Goal: Information Seeking & Learning: Learn about a topic

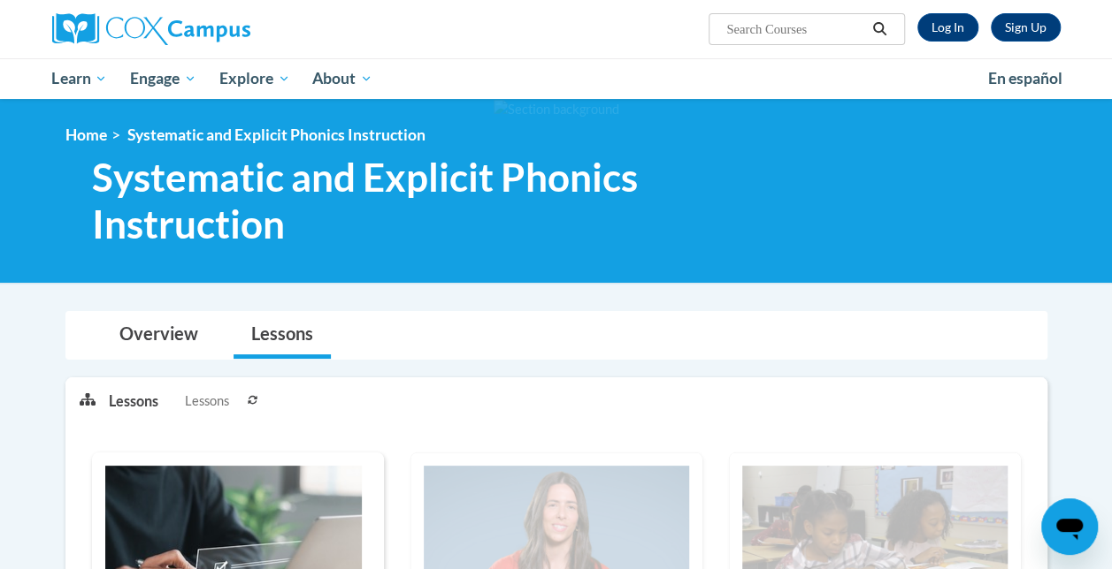
click at [1011, 266] on div at bounding box center [556, 191] width 1112 height 184
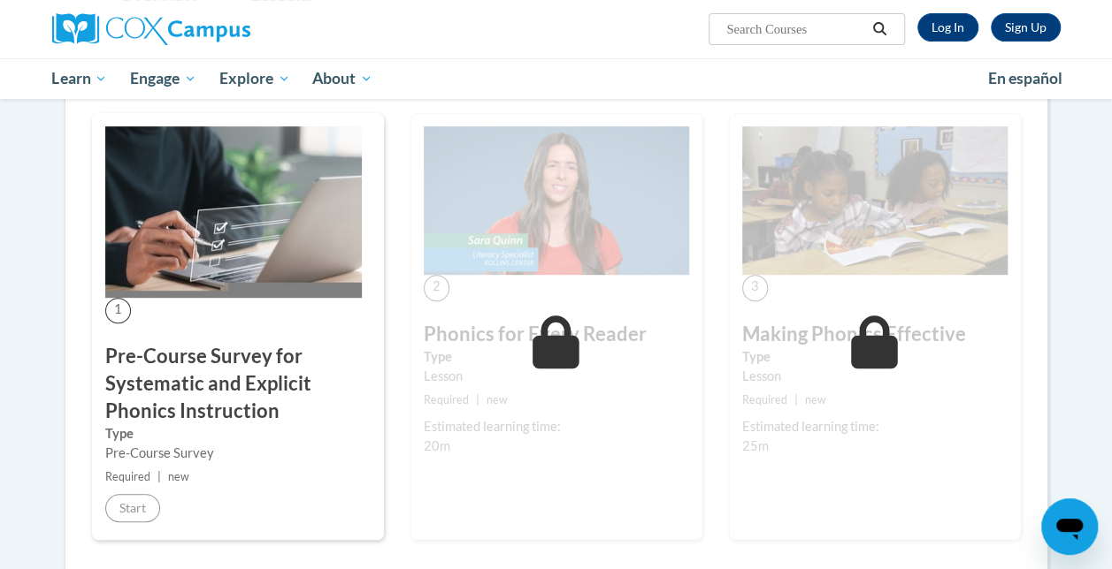
scroll to position [345, 0]
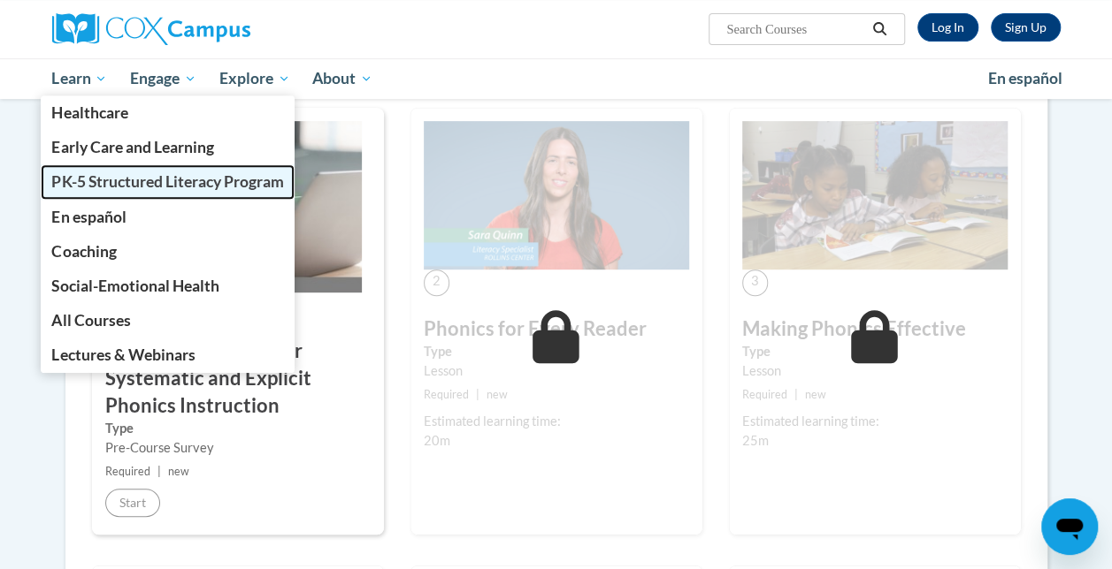
click at [110, 177] on span "PK-5 Structured Literacy Program" at bounding box center [167, 181] width 232 height 19
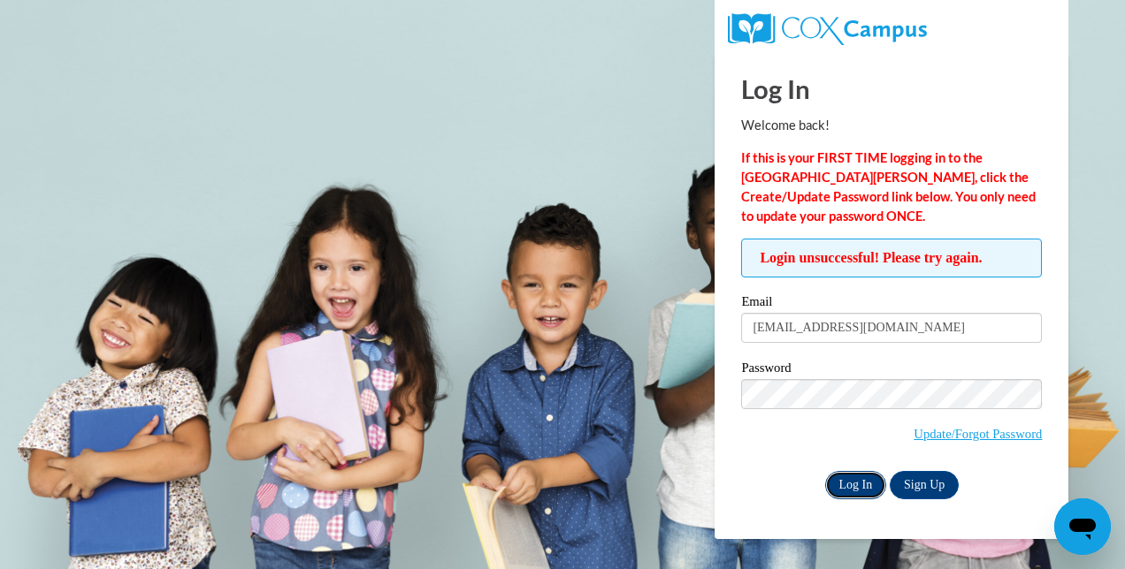
click at [851, 487] on input "Log In" at bounding box center [856, 485] width 62 height 28
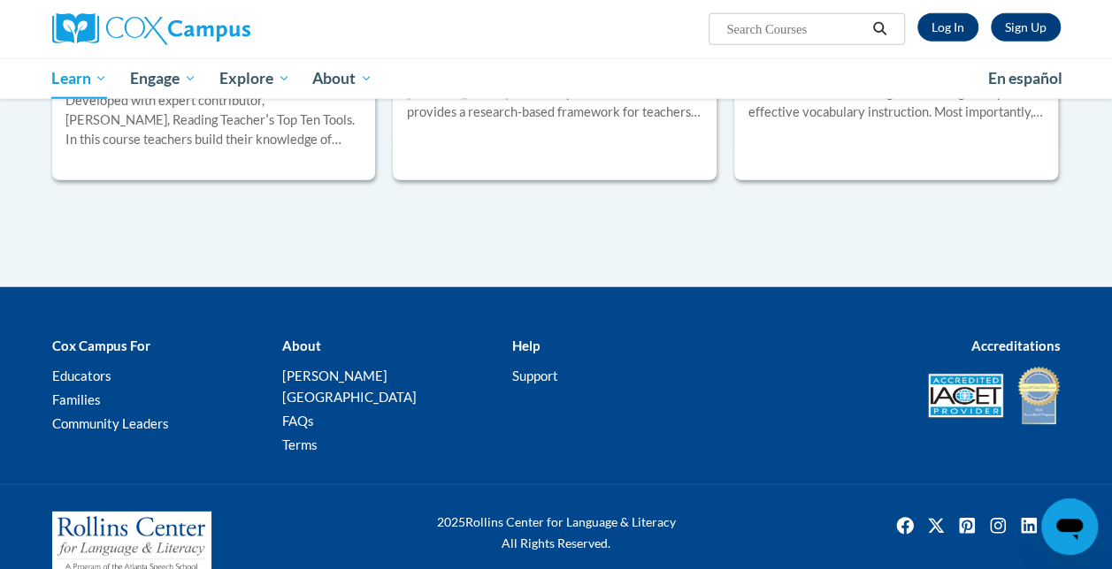
scroll to position [2271, 0]
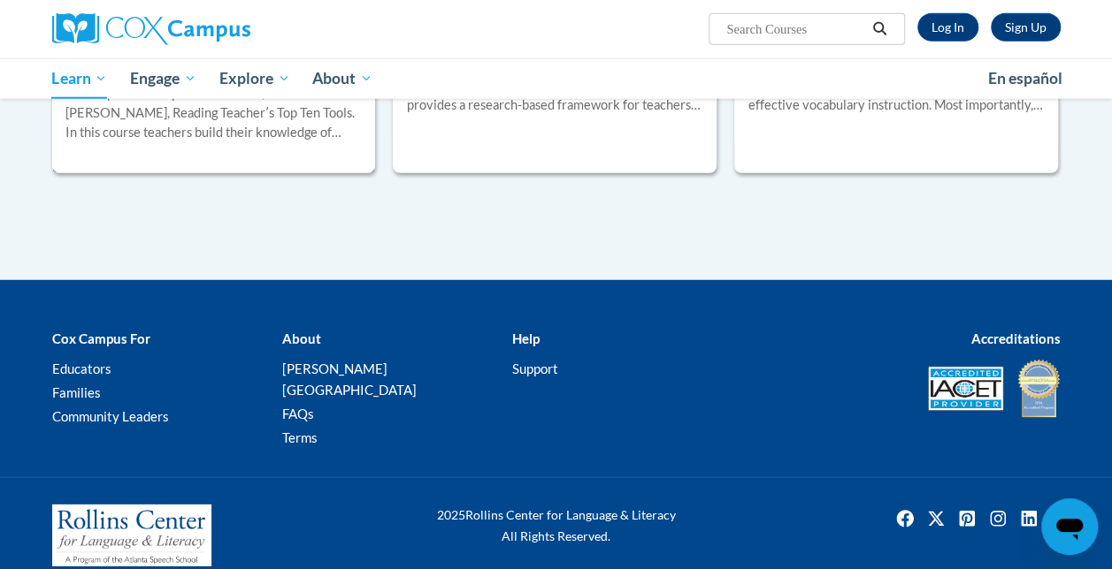
click at [220, 126] on div "Developed with expert contributor, Dr. Deborah Glaser, Reading Teacherʹs Top Te…" at bounding box center [213, 113] width 297 height 58
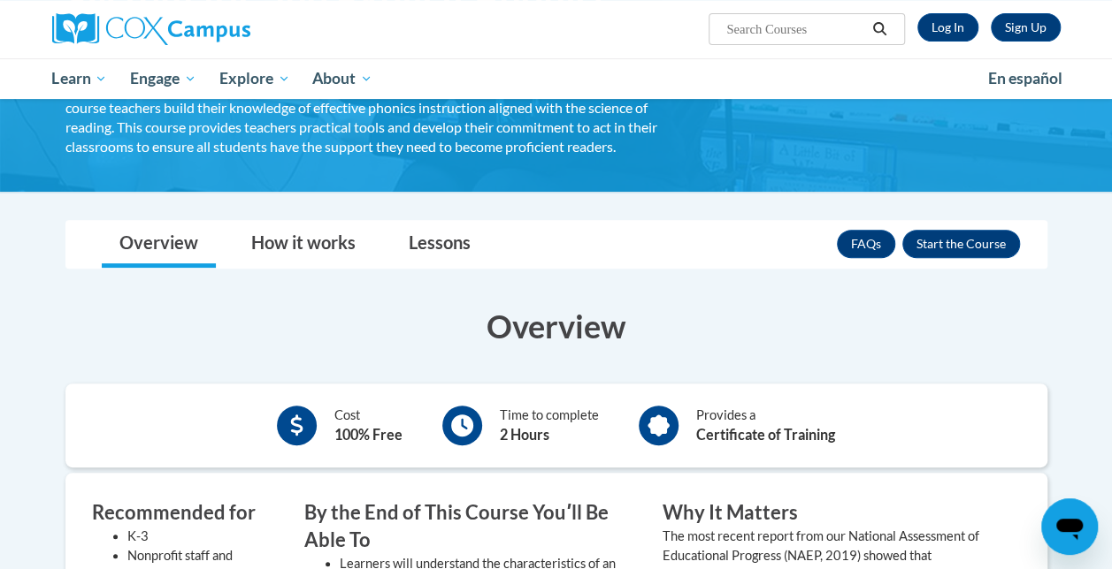
scroll to position [199, 0]
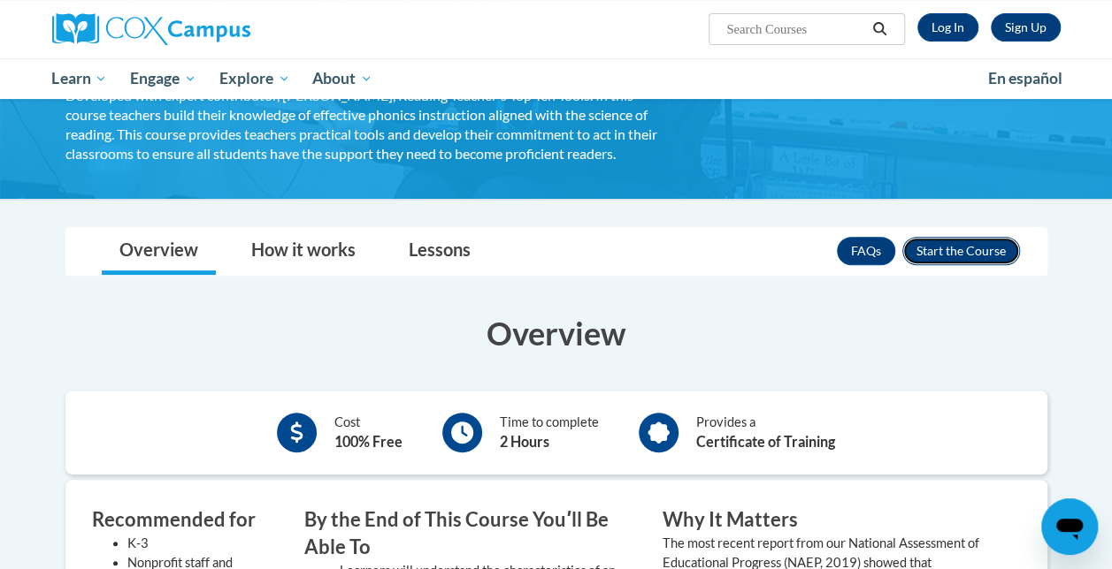
click at [961, 251] on button "Enroll" at bounding box center [961, 251] width 118 height 28
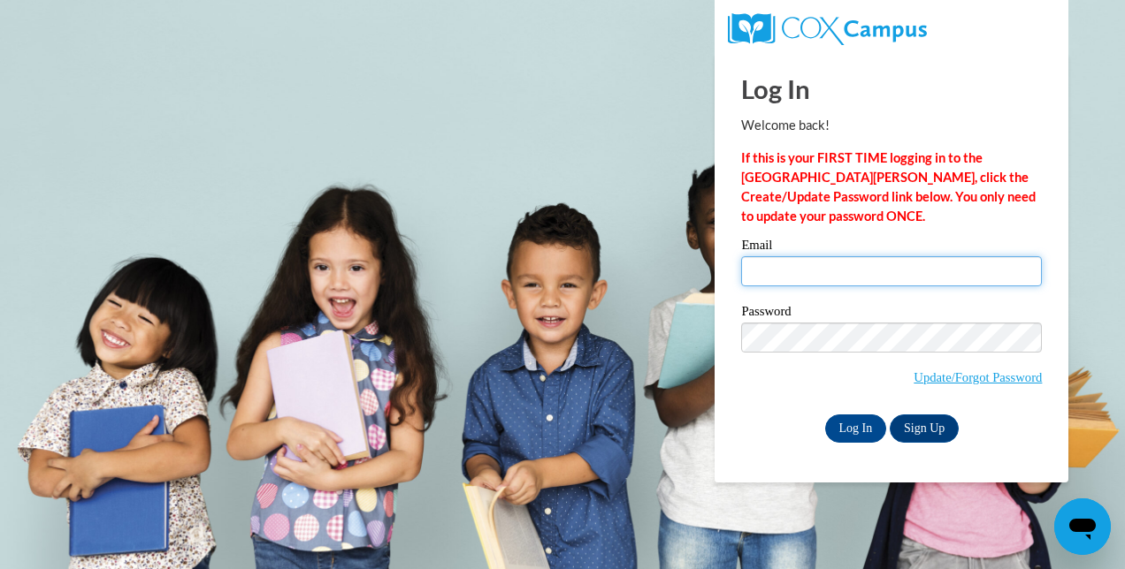
drag, startPoint x: 0, startPoint y: 0, endPoint x: 922, endPoint y: 284, distance: 965.0
click at [922, 284] on input "Email" at bounding box center [891, 271] width 301 height 30
type input "rashaikh@my.waketech.edu"
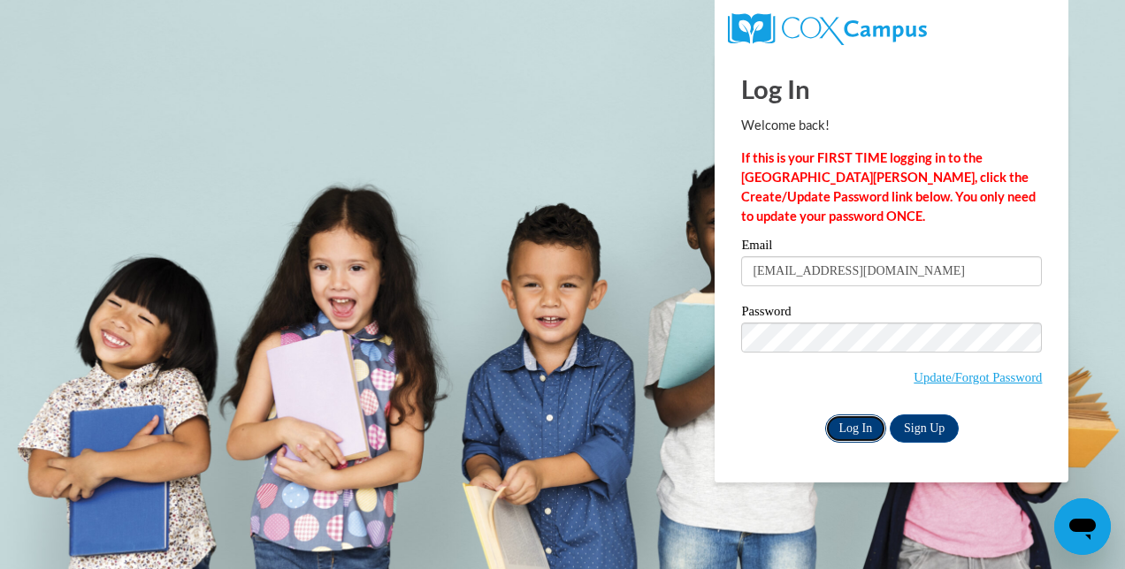
click at [854, 436] on input "Log In" at bounding box center [856, 429] width 62 height 28
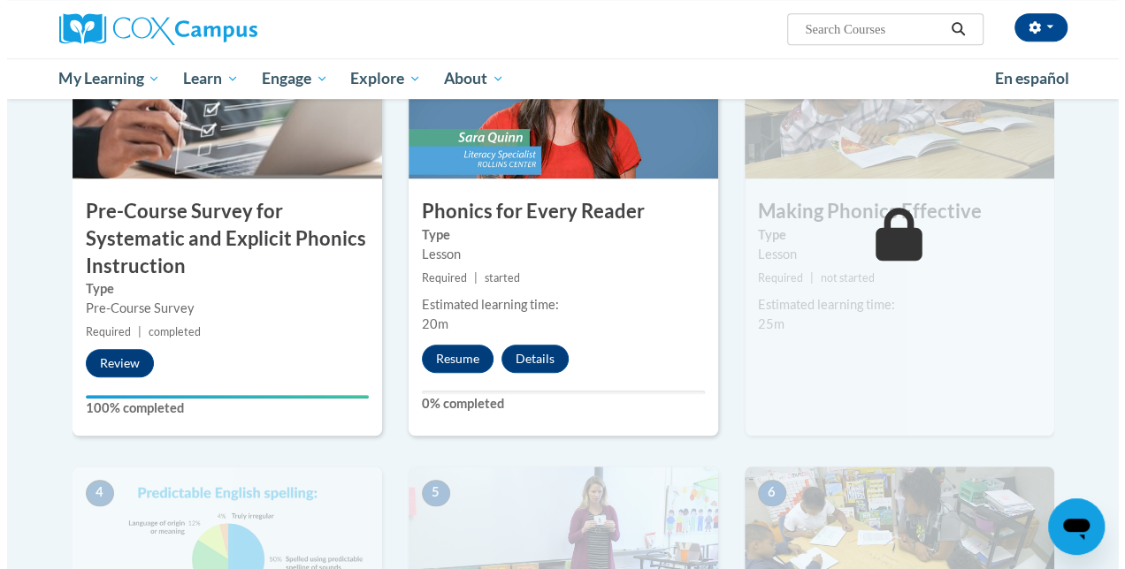
scroll to position [502, 0]
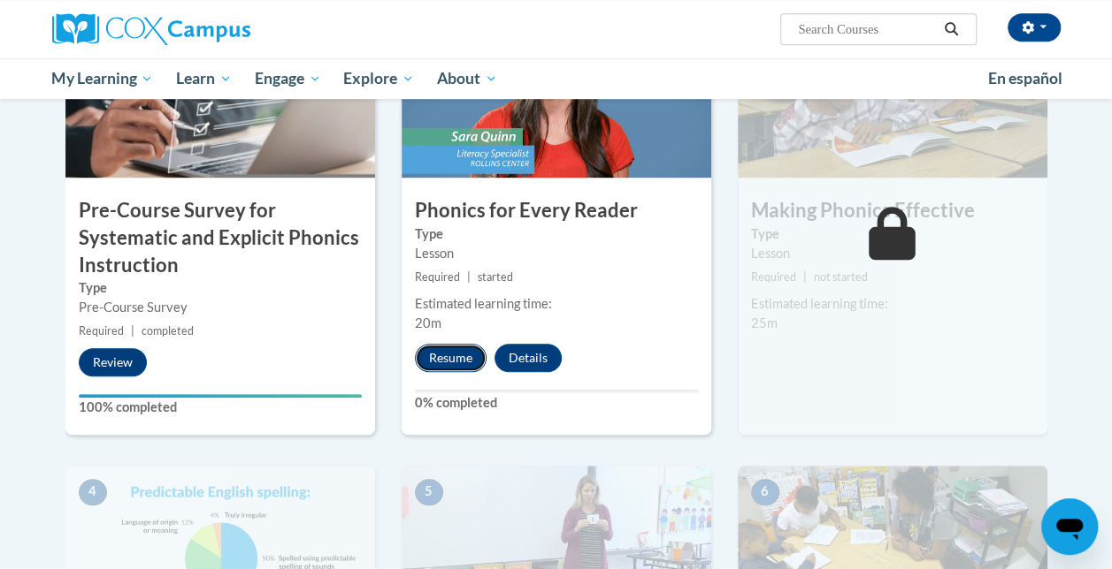
click at [447, 353] on button "Resume" at bounding box center [451, 358] width 72 height 28
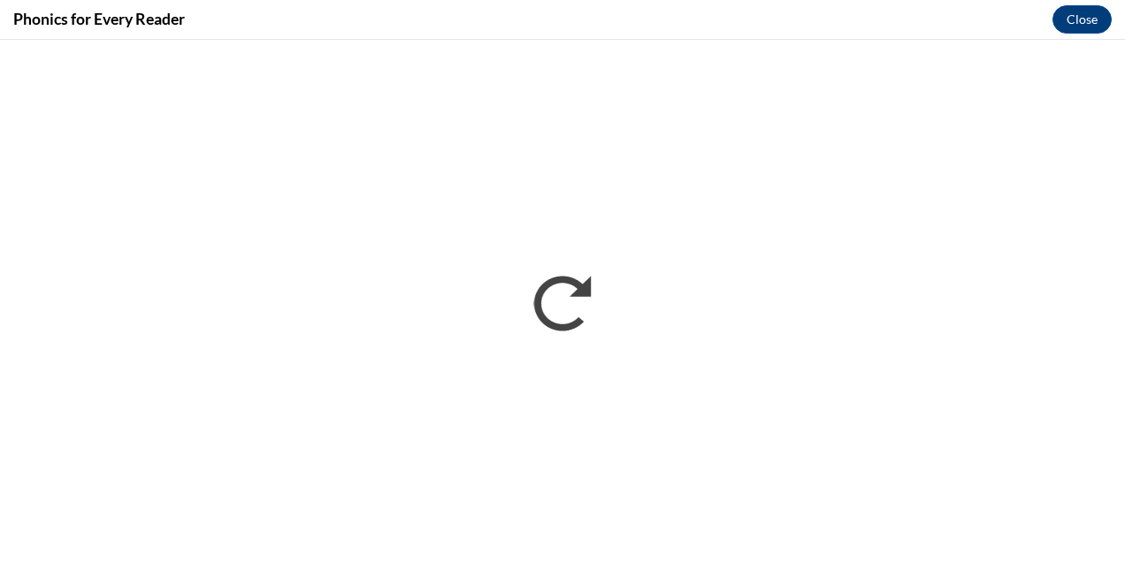
scroll to position [0, 0]
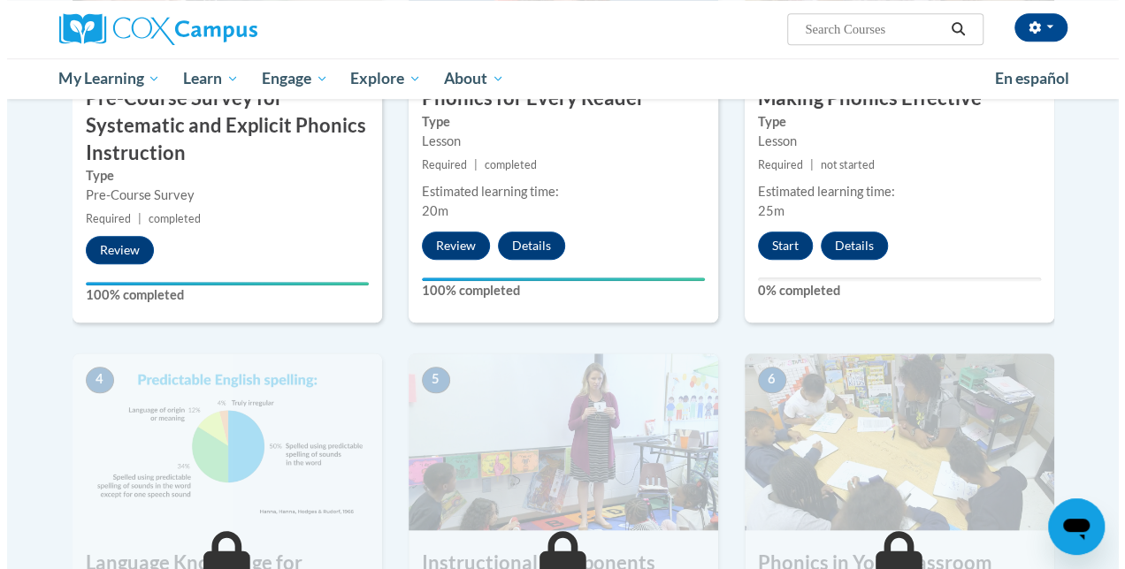
scroll to position [614, 0]
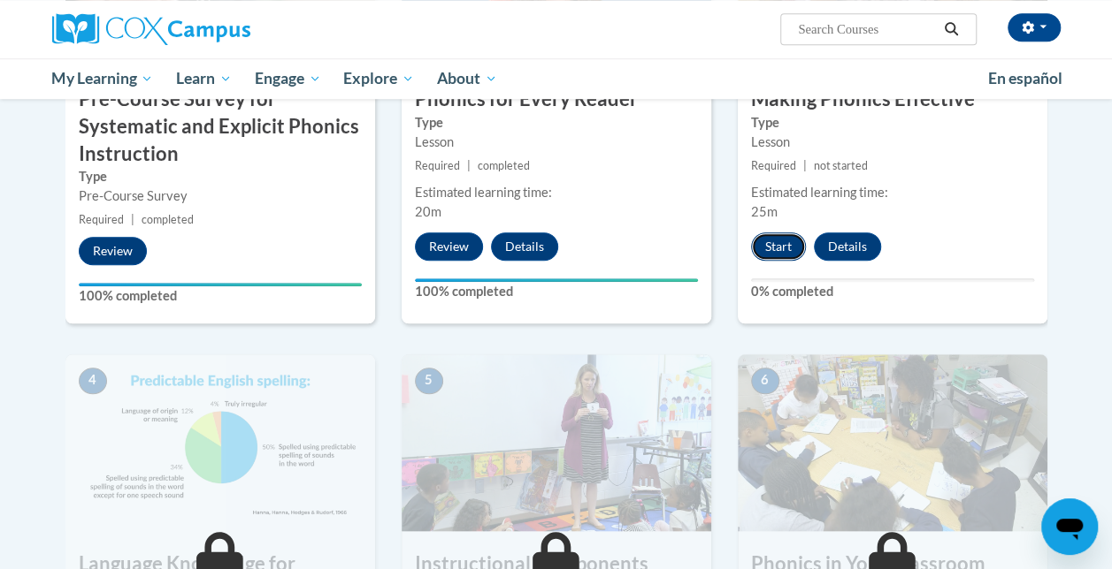
click at [778, 244] on button "Start" at bounding box center [778, 247] width 55 height 28
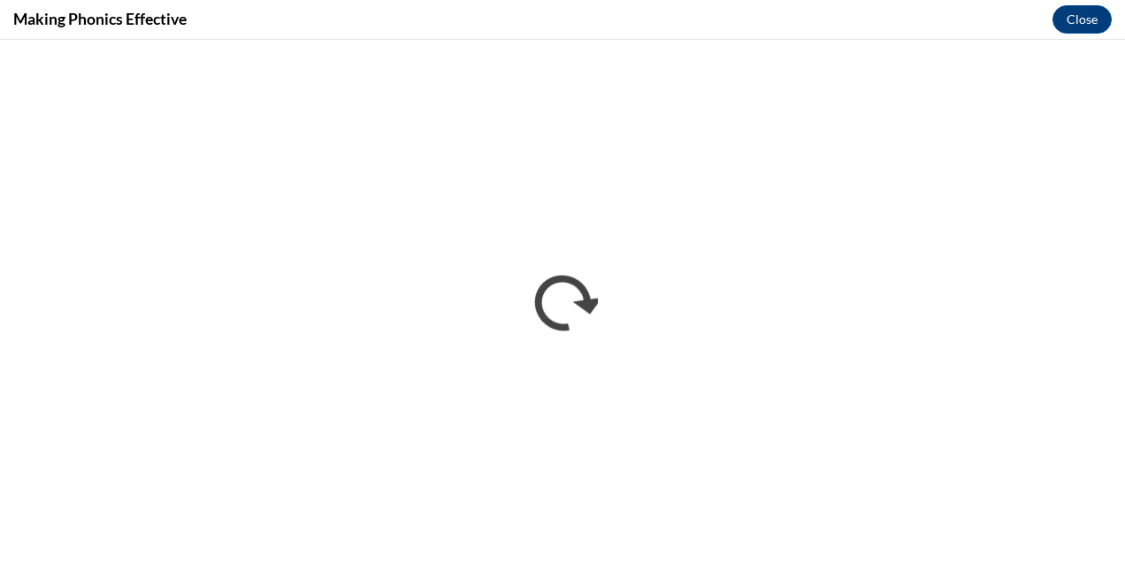
scroll to position [0, 0]
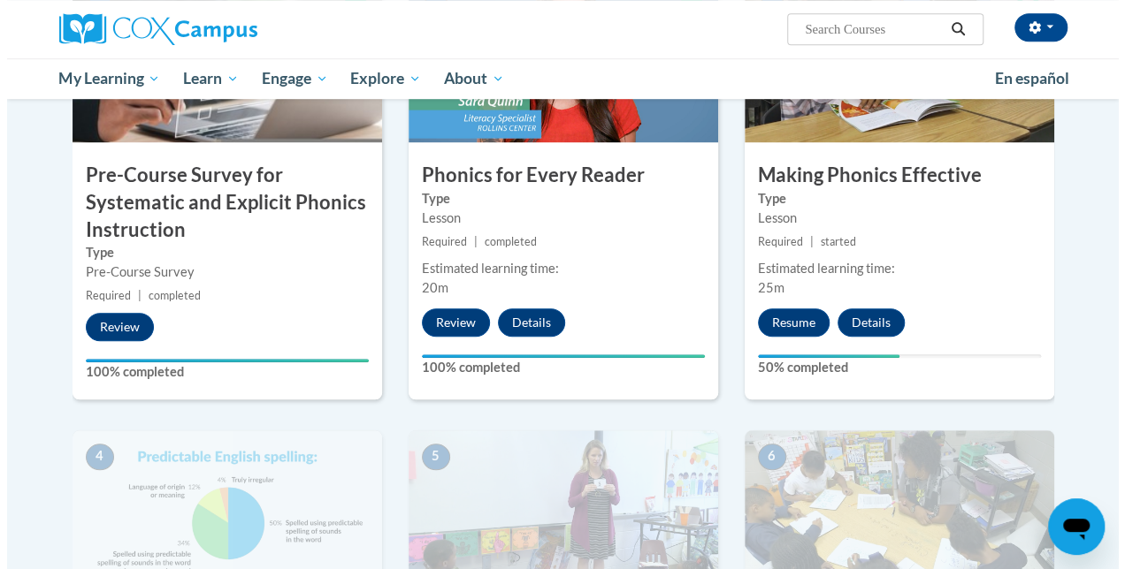
scroll to position [528, 0]
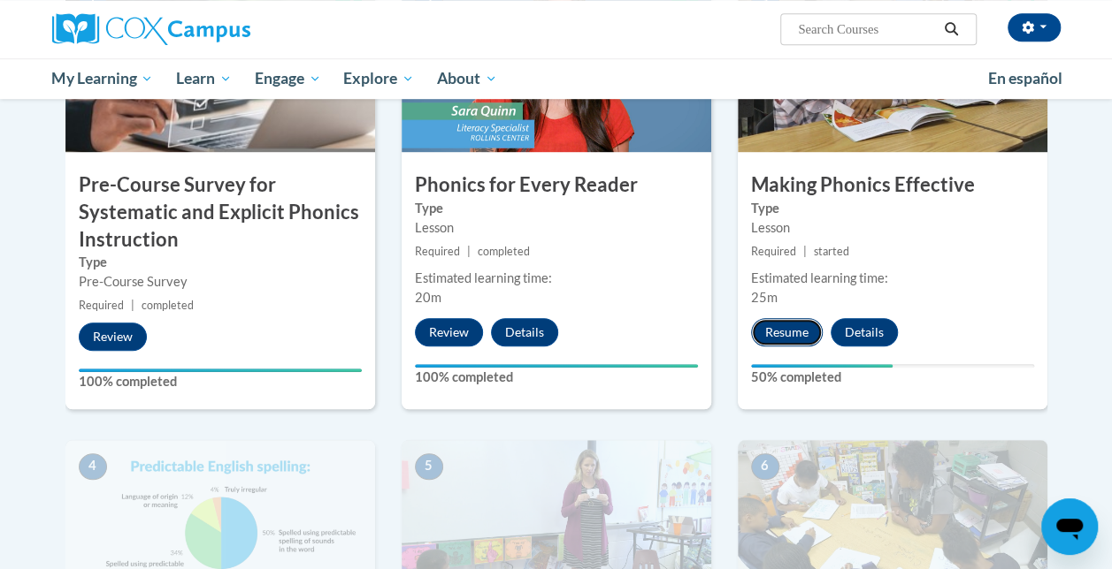
click at [799, 324] on button "Resume" at bounding box center [787, 332] width 72 height 28
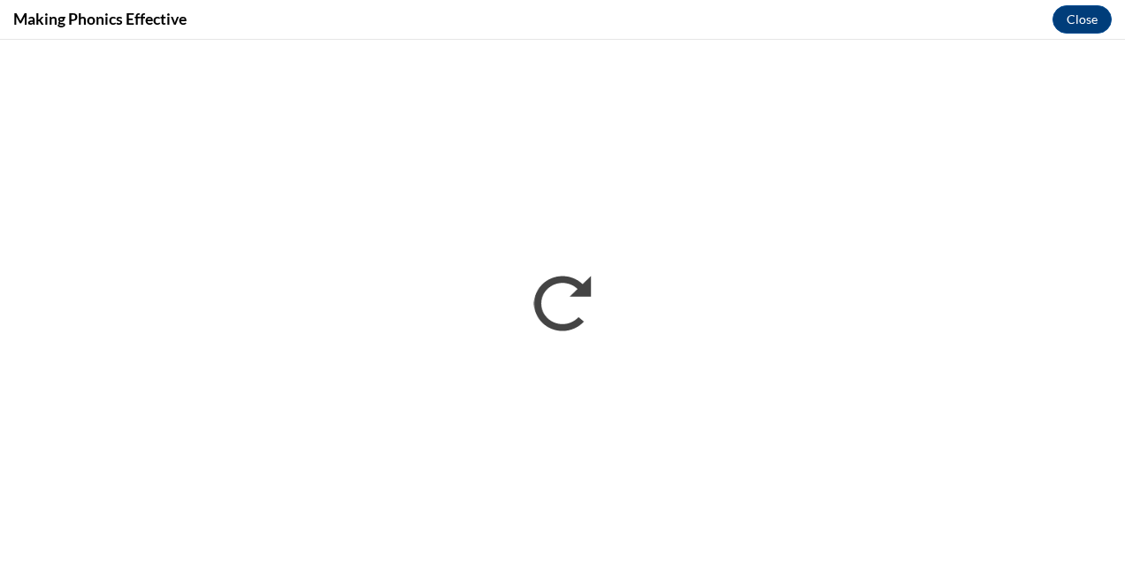
scroll to position [0, 0]
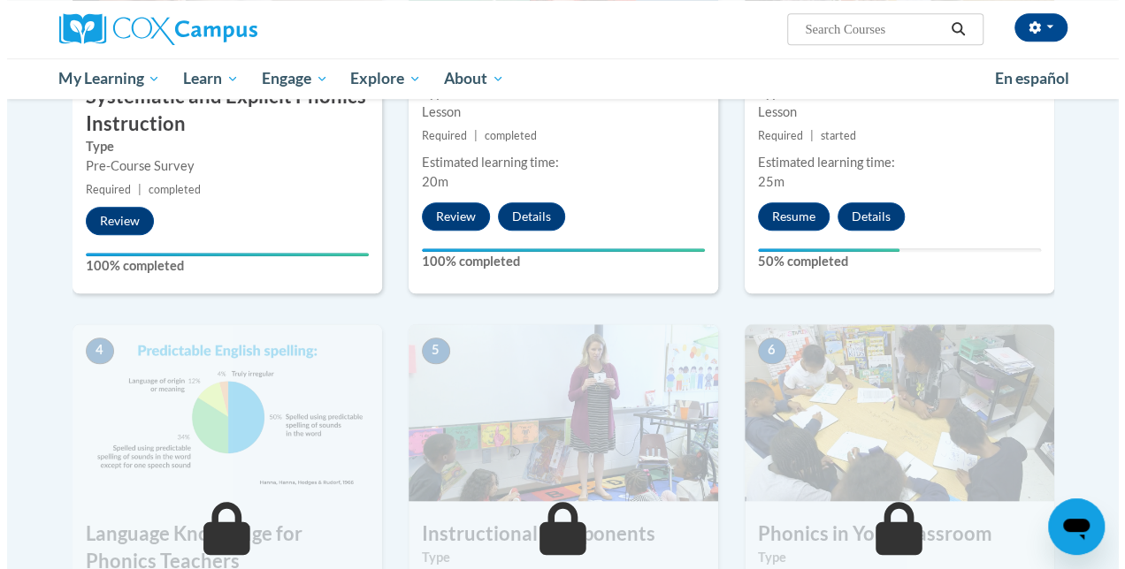
scroll to position [528, 0]
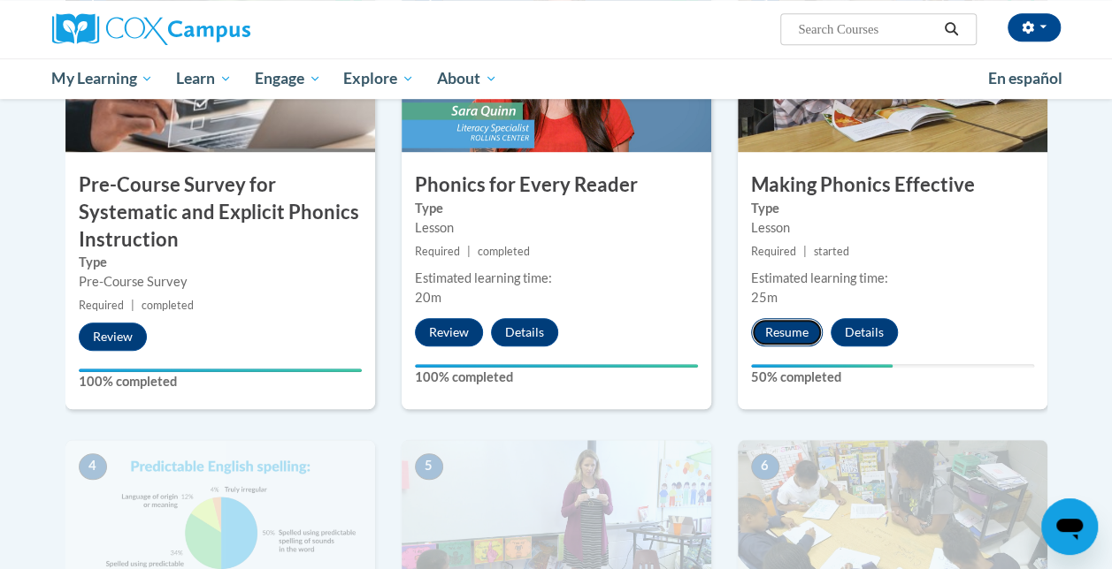
click at [818, 330] on button "Resume" at bounding box center [787, 332] width 72 height 28
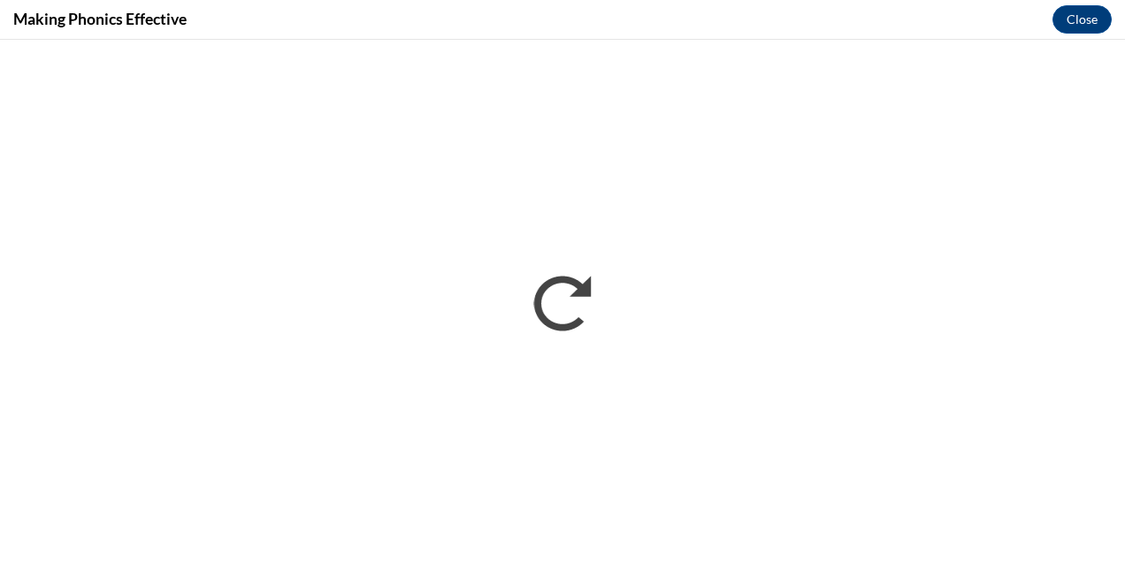
scroll to position [0, 0]
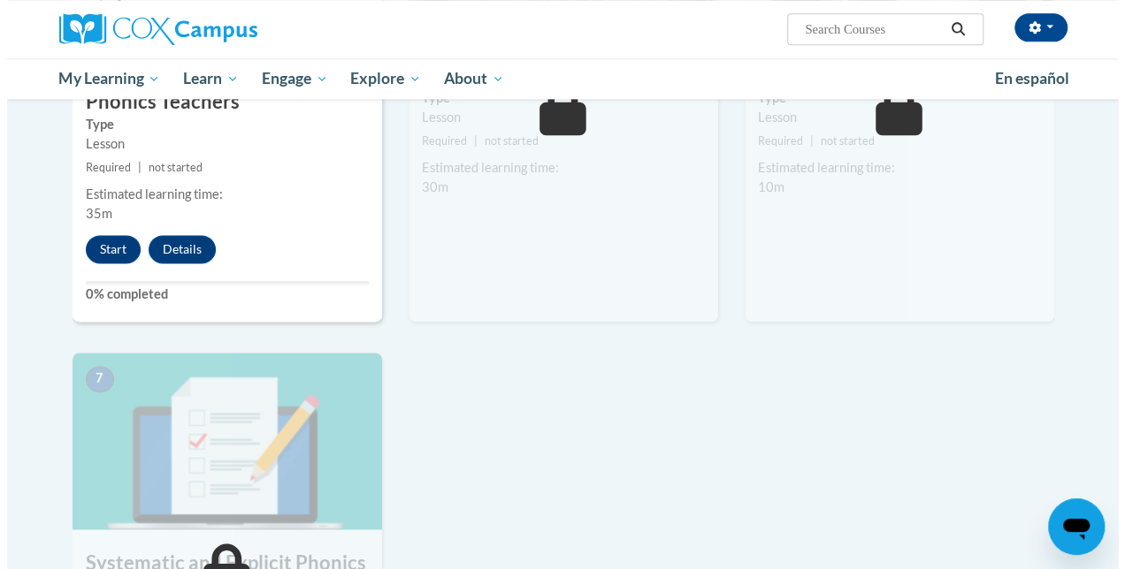
scroll to position [1132, 0]
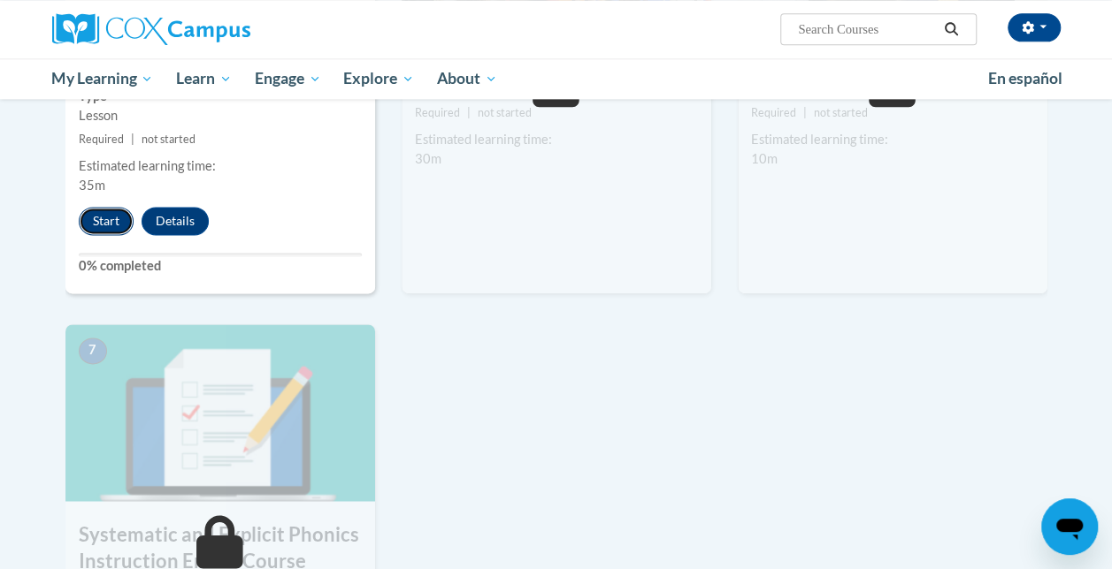
click at [102, 213] on button "Start" at bounding box center [106, 221] width 55 height 28
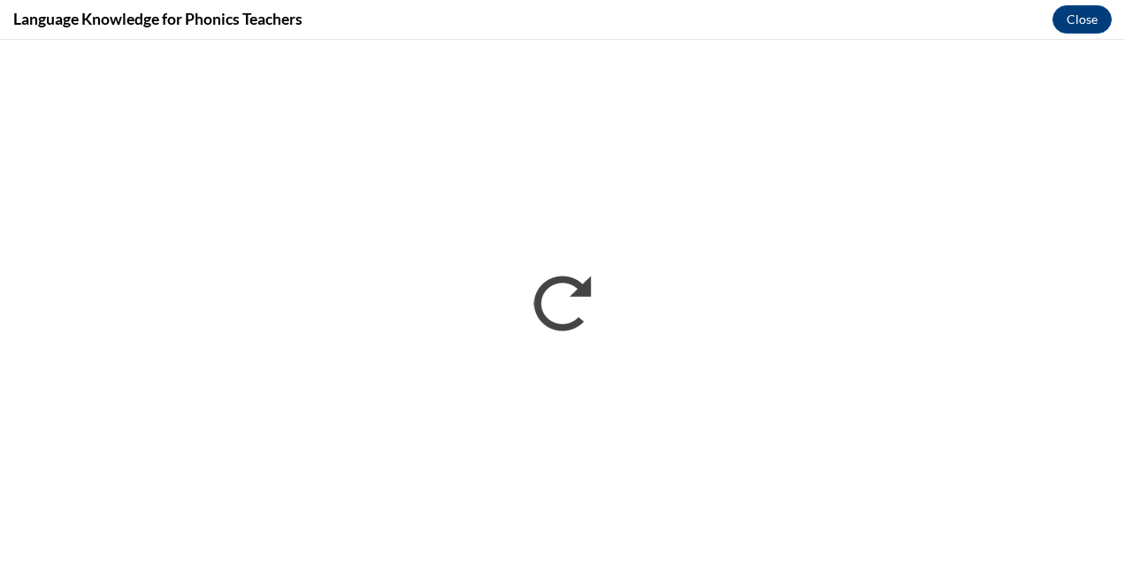
scroll to position [0, 0]
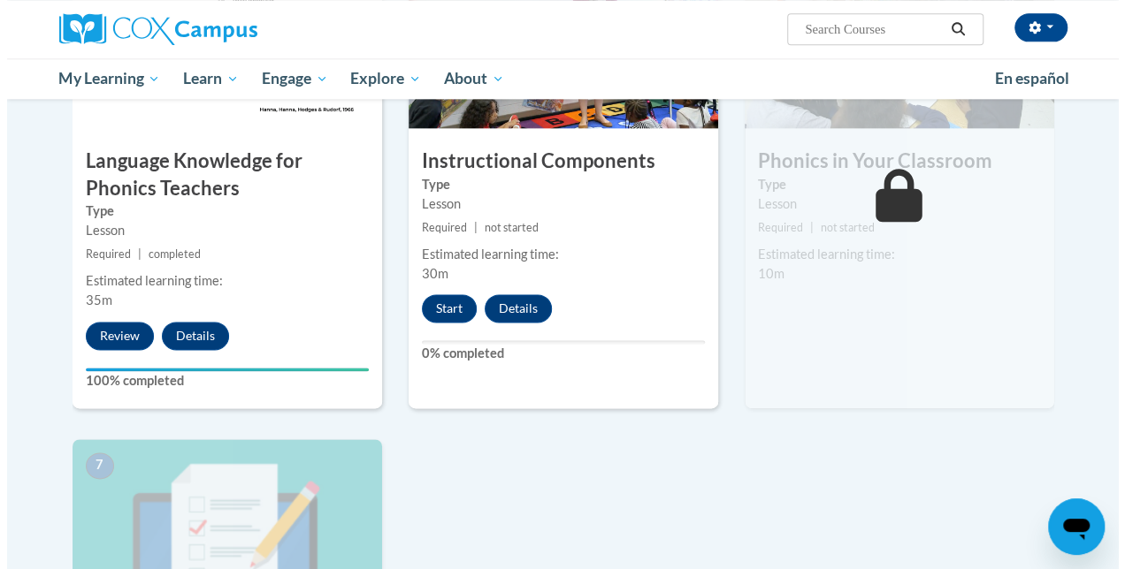
scroll to position [999, 0]
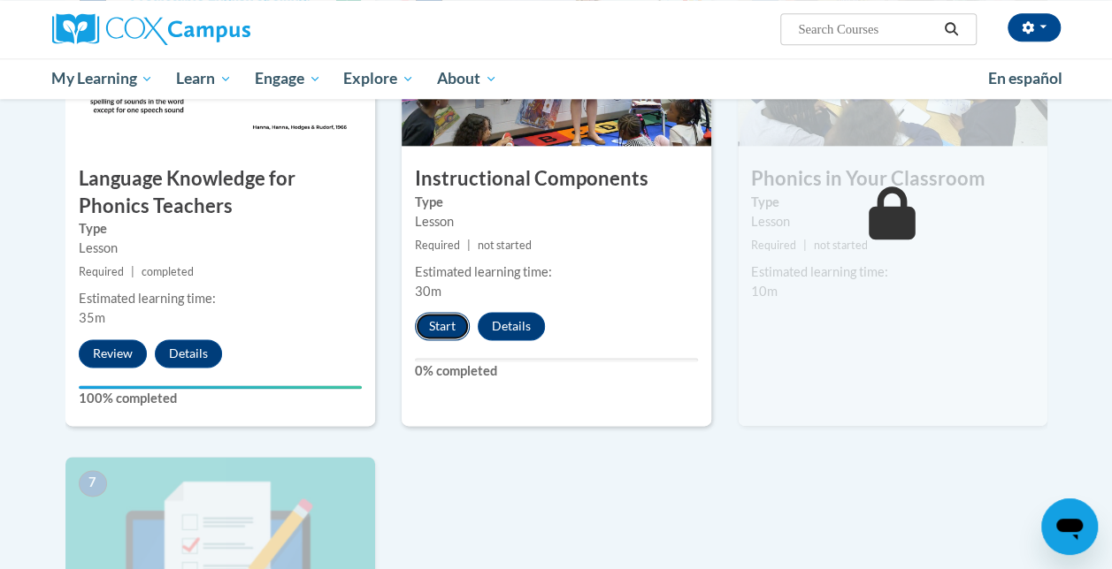
click at [453, 324] on button "Start" at bounding box center [442, 326] width 55 height 28
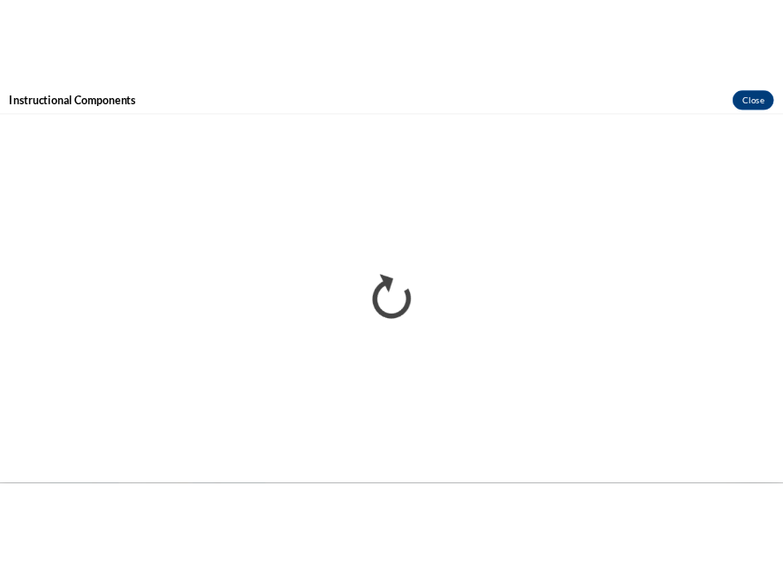
scroll to position [0, 0]
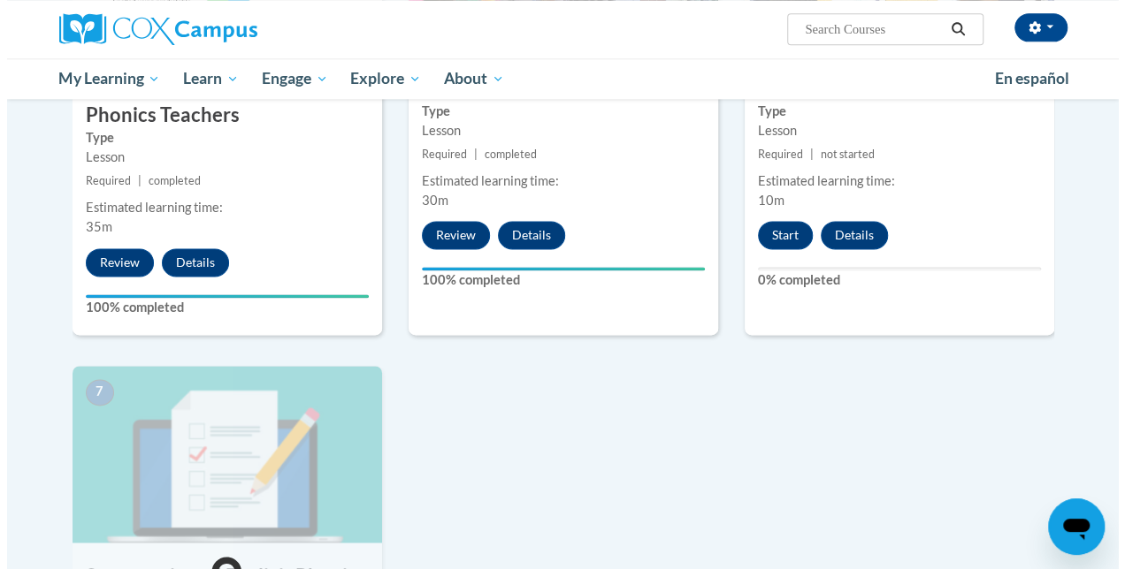
scroll to position [1091, 0]
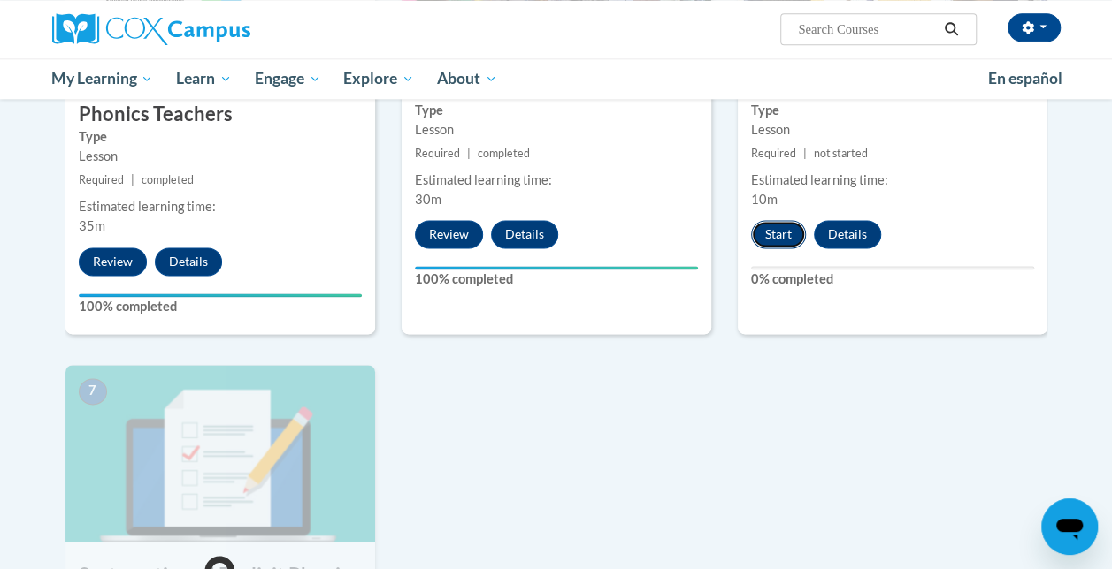
click at [768, 233] on button "Start" at bounding box center [778, 234] width 55 height 28
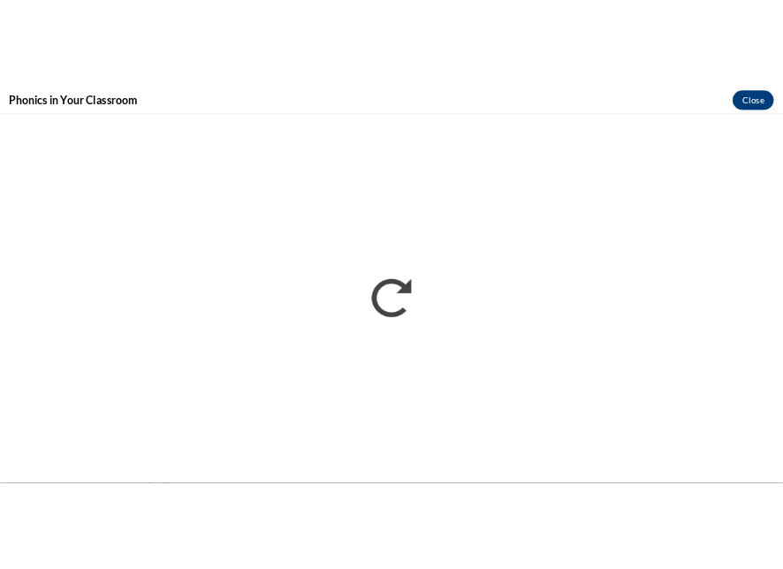
scroll to position [0, 0]
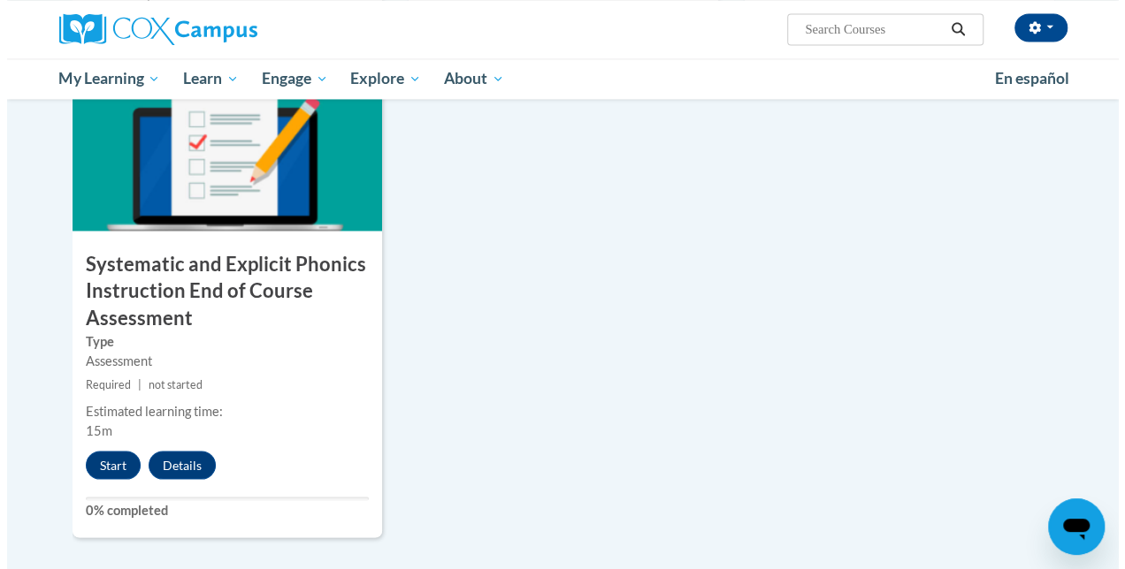
scroll to position [1403, 0]
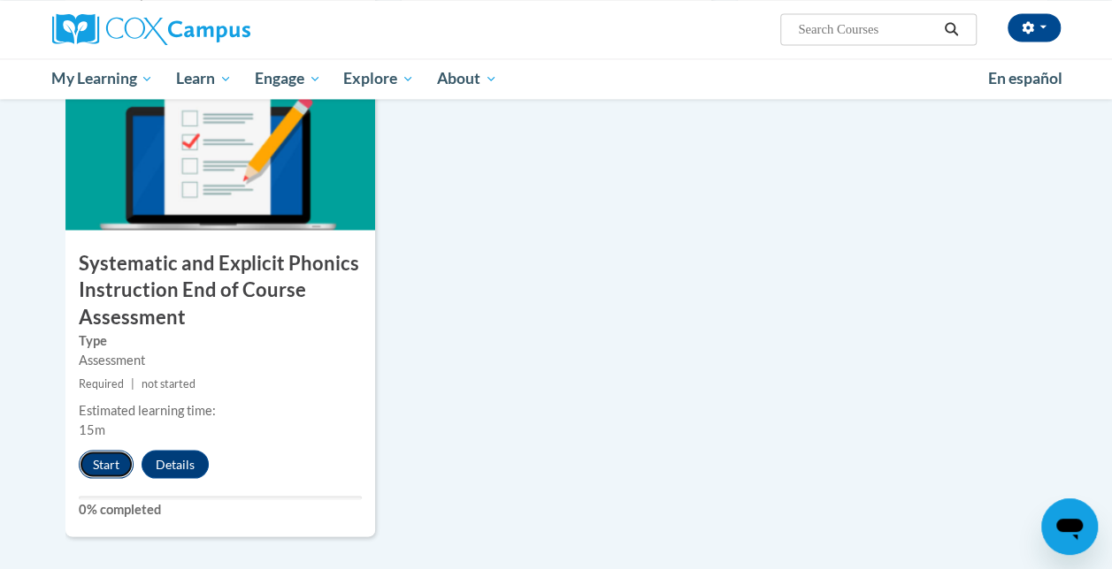
click at [96, 467] on button "Start" at bounding box center [106, 464] width 55 height 28
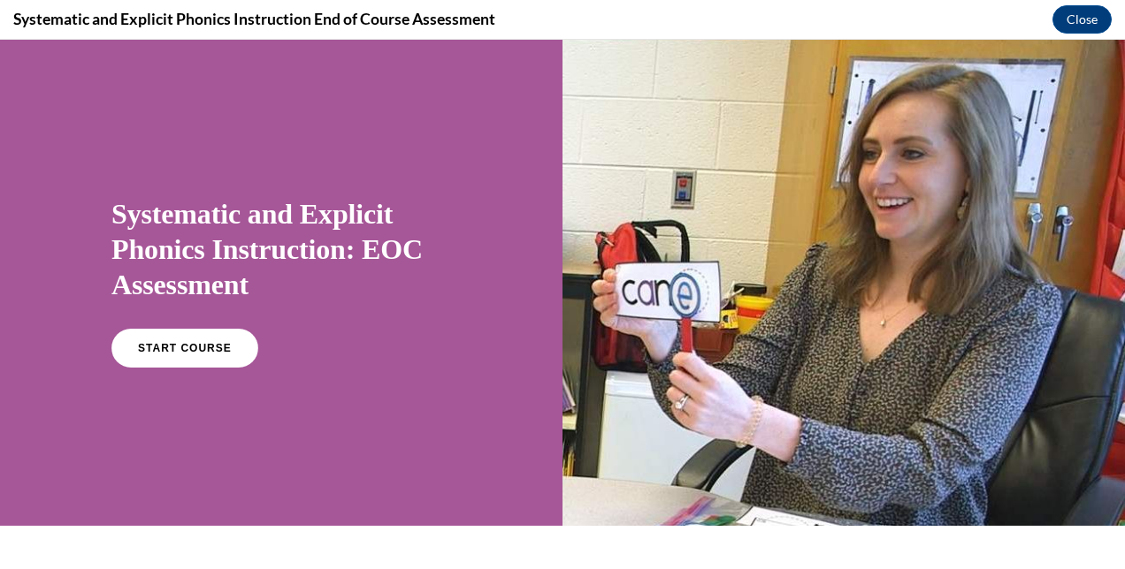
scroll to position [0, 0]
click at [205, 350] on span "START COURSE" at bounding box center [184, 348] width 98 height 13
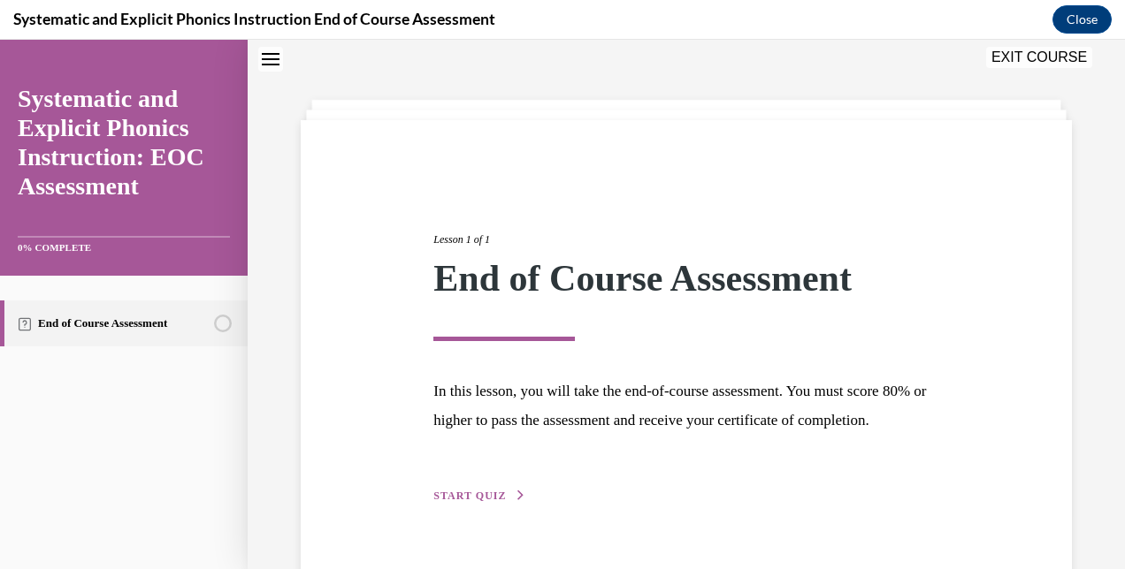
scroll to position [126, 0]
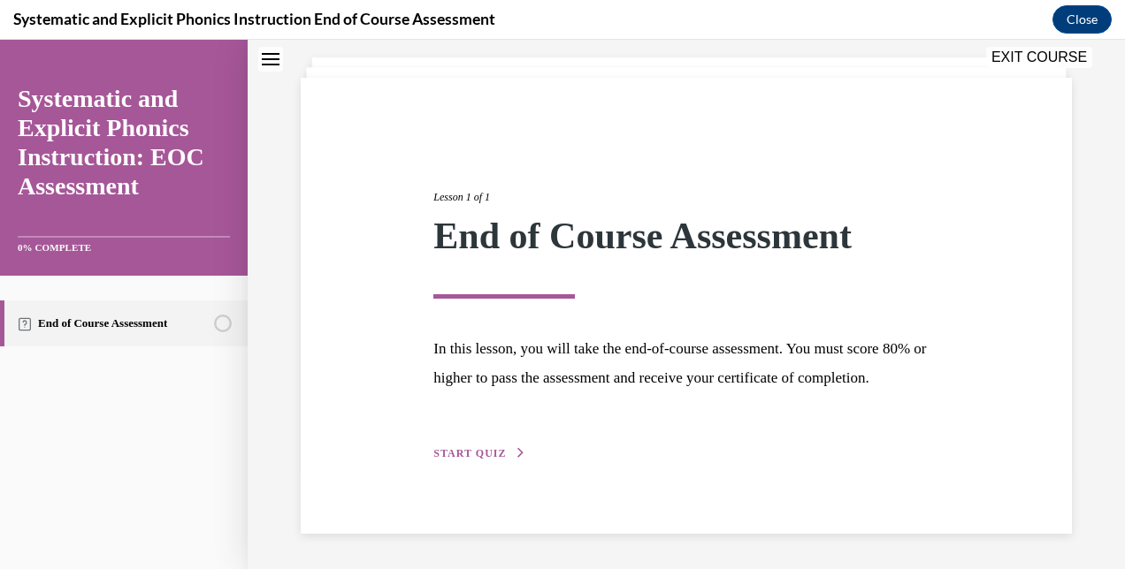
click at [476, 455] on span "START QUIZ" at bounding box center [469, 453] width 73 height 12
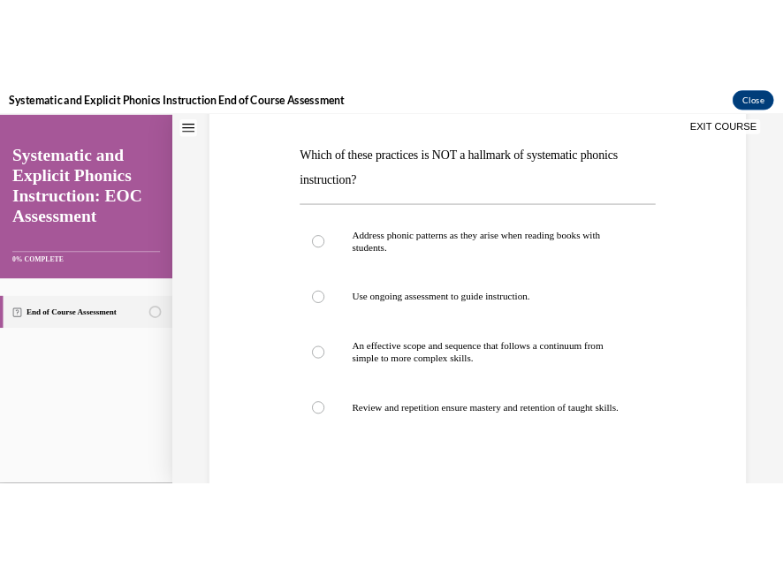
scroll to position [261, 0]
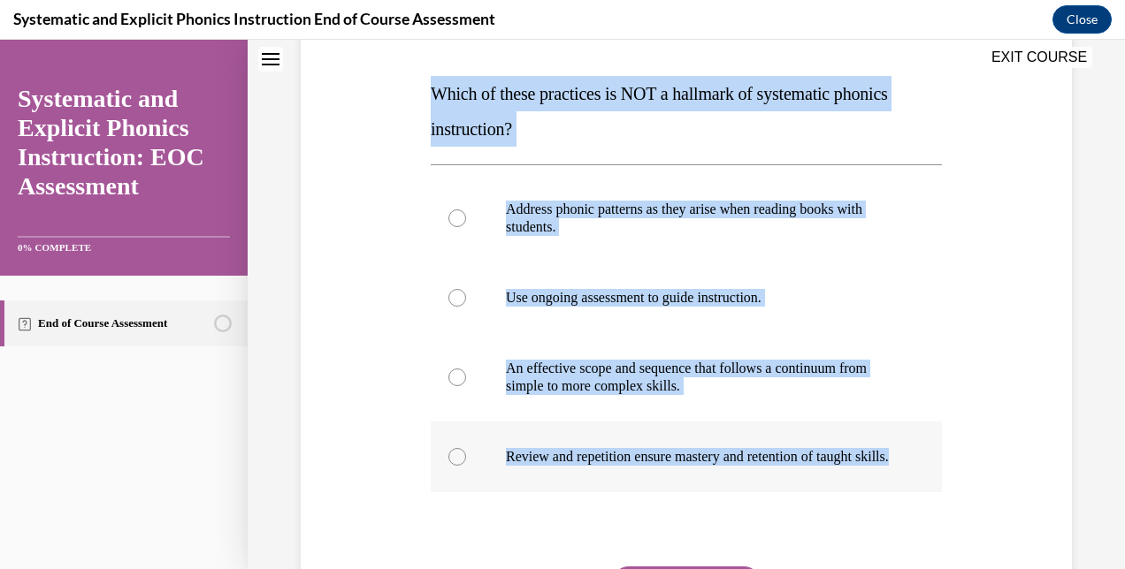
drag, startPoint x: 432, startPoint y: 103, endPoint x: 831, endPoint y: 480, distance: 549.2
click at [769, 480] on div "Question 01/10 Which of these practices is NOT a hallmark of systematic phonics…" at bounding box center [686, 348] width 511 height 727
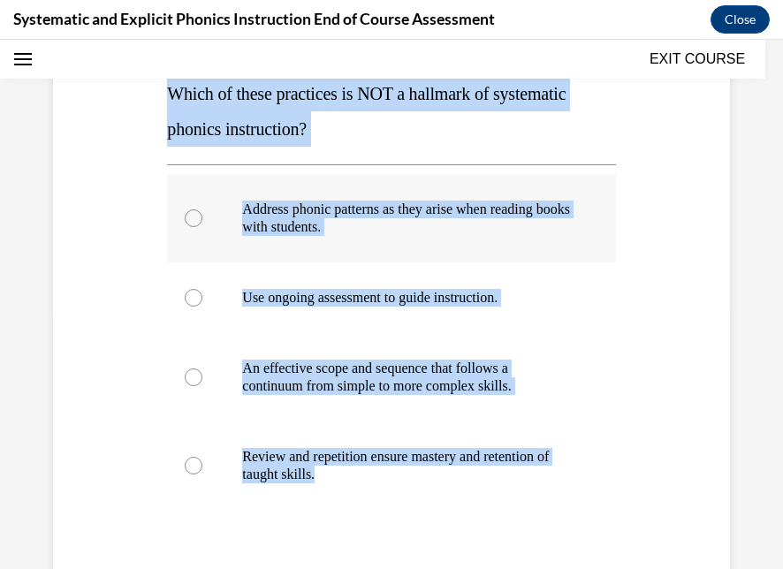
click at [467, 255] on div at bounding box center [391, 218] width 448 height 88
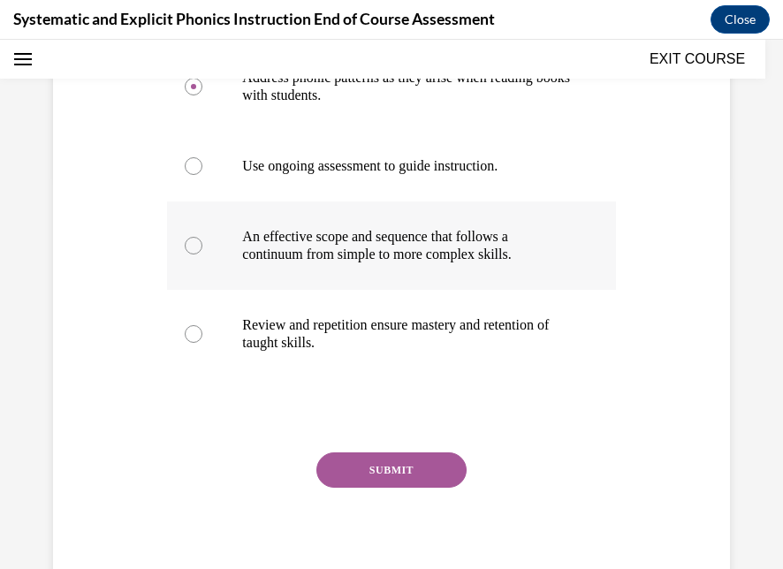
scroll to position [394, 0]
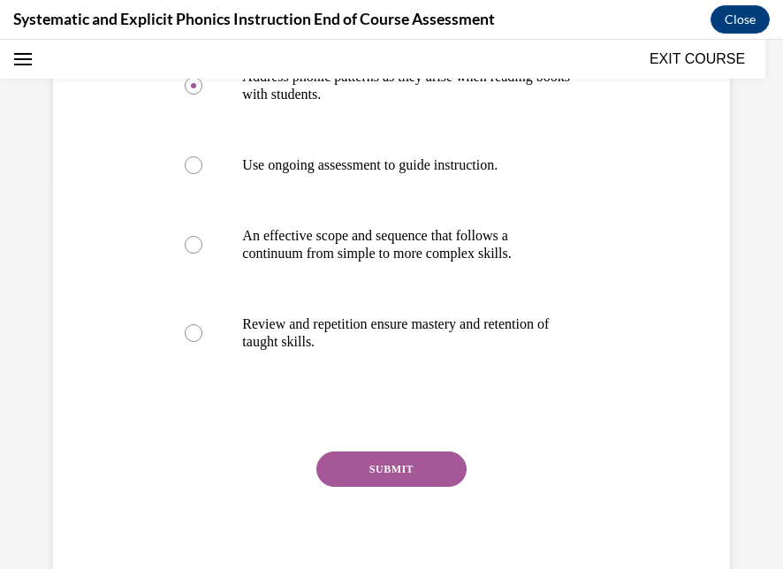
click at [417, 467] on button "SUBMIT" at bounding box center [392, 469] width 150 height 35
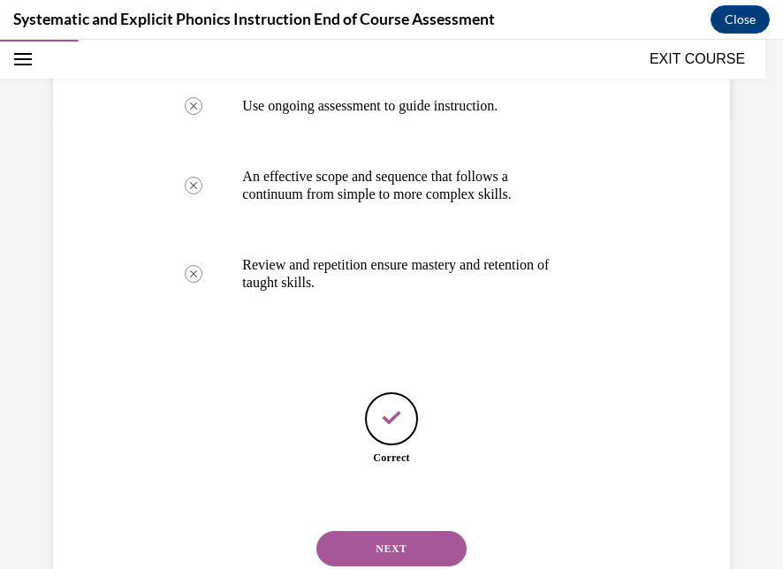
scroll to position [455, 0]
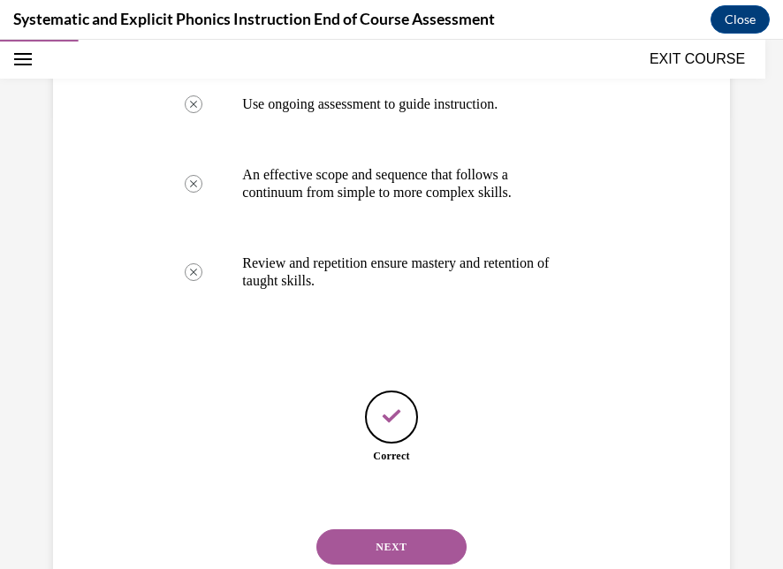
click at [373, 531] on button "NEXT" at bounding box center [392, 547] width 150 height 35
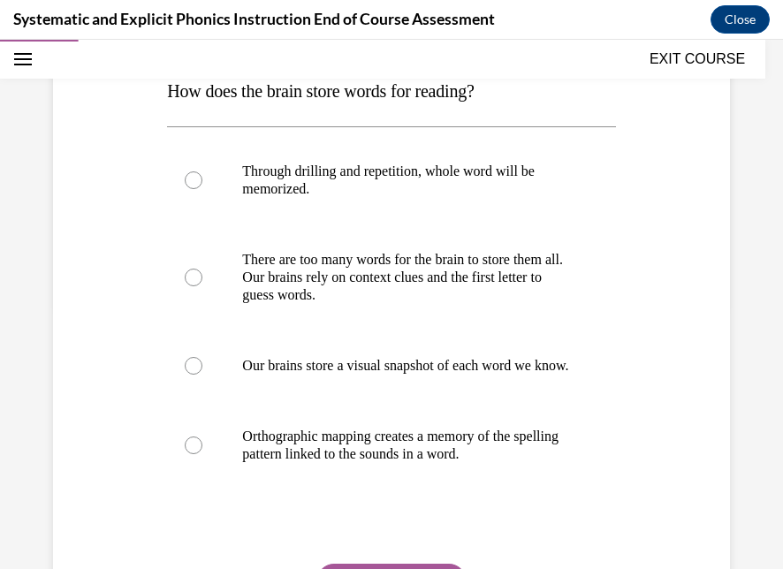
scroll to position [264, 0]
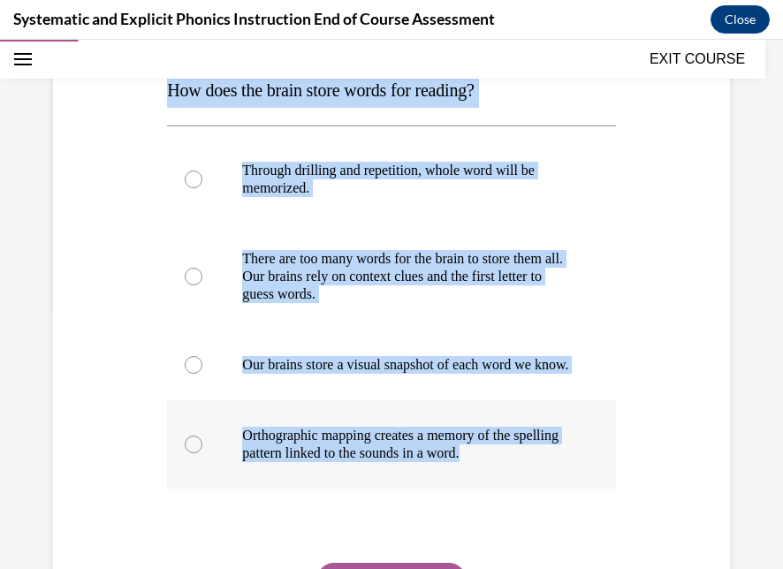
drag, startPoint x: 152, startPoint y: 92, endPoint x: 554, endPoint y: 477, distance: 556.6
click at [554, 477] on div "Question 02/10 How does the brain store words for reading? Through drilling and…" at bounding box center [392, 318] width 686 height 780
click at [488, 462] on p "Orthographic mapping creates a memory of the spelling pattern linked to the sou…" at bounding box center [406, 444] width 329 height 35
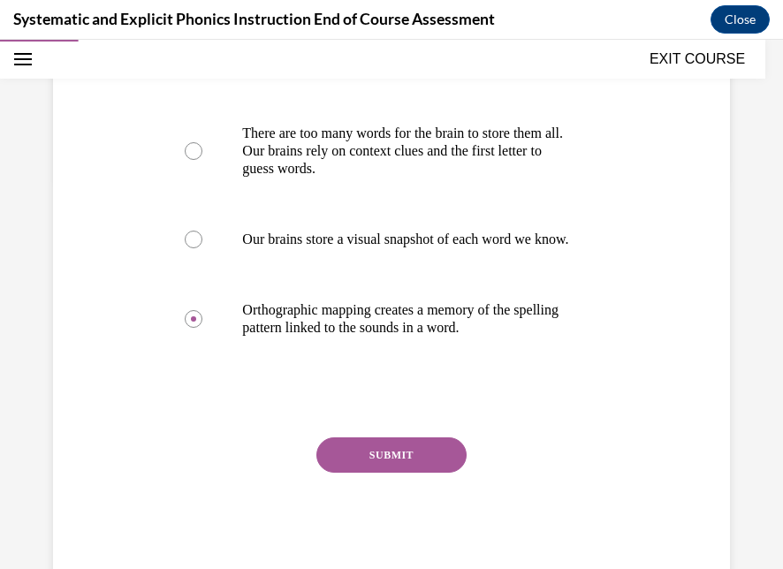
click at [430, 473] on button "SUBMIT" at bounding box center [392, 455] width 150 height 35
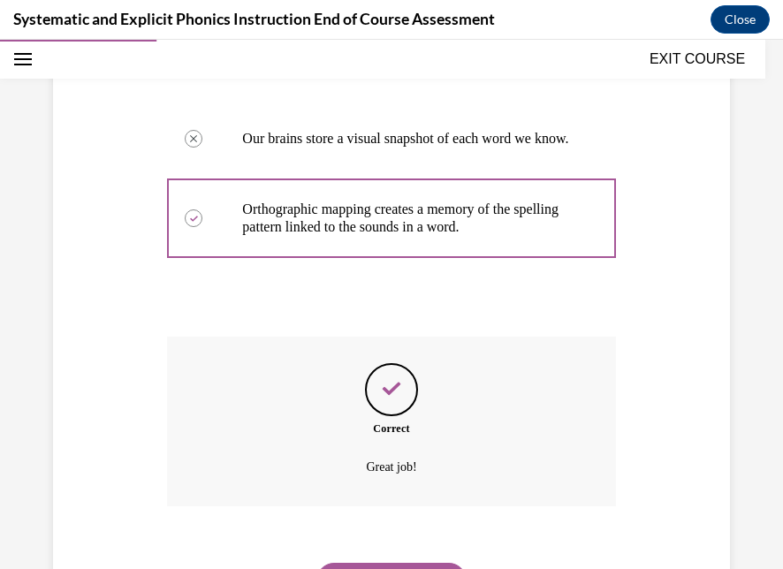
scroll to position [599, 0]
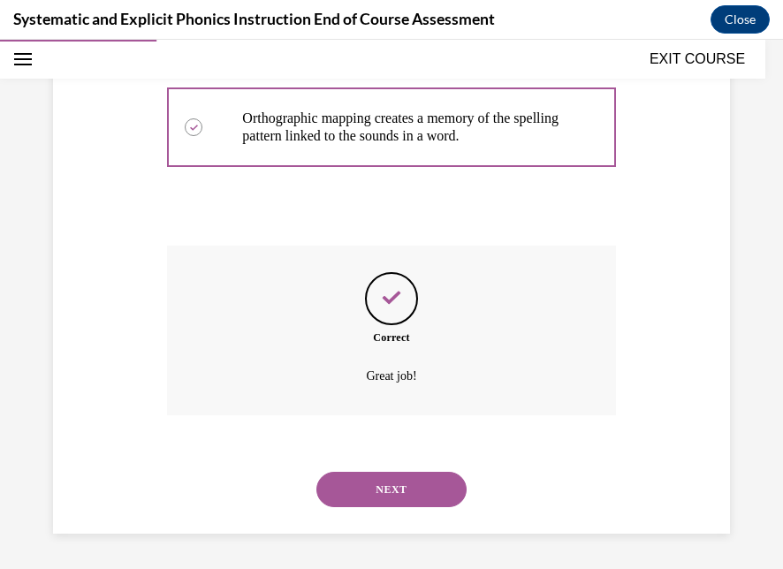
click at [427, 486] on button "NEXT" at bounding box center [392, 489] width 150 height 35
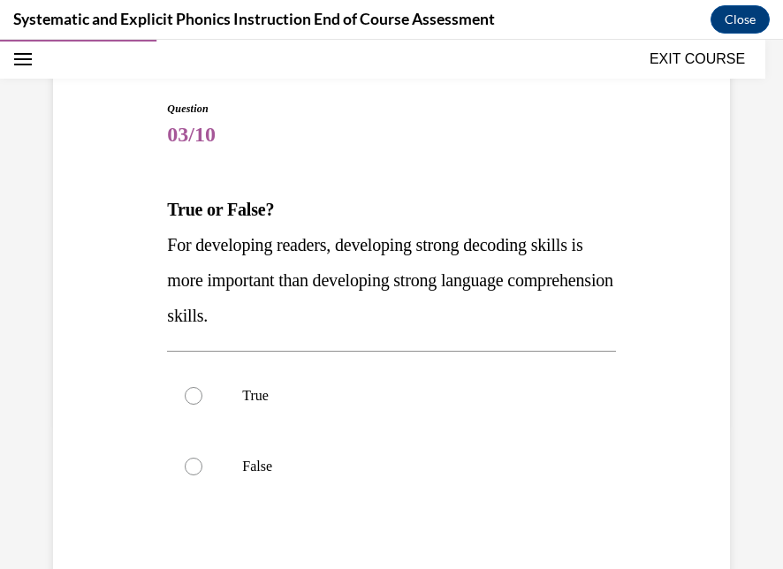
scroll to position [147, 0]
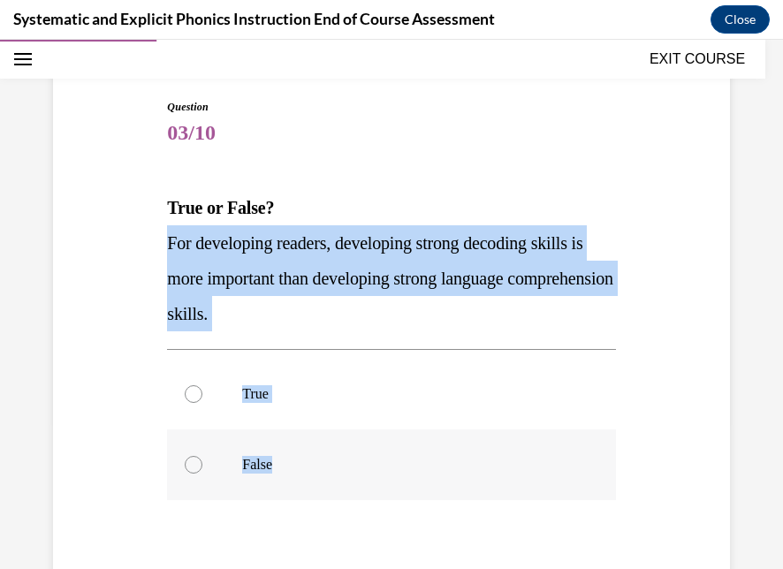
drag, startPoint x: 163, startPoint y: 241, endPoint x: 470, endPoint y: 469, distance: 383.1
click at [470, 469] on div "Question 03/10 True or False? For developing readers, developing strong decodin…" at bounding box center [391, 396] width 457 height 647
click at [476, 396] on p "True" at bounding box center [406, 395] width 329 height 18
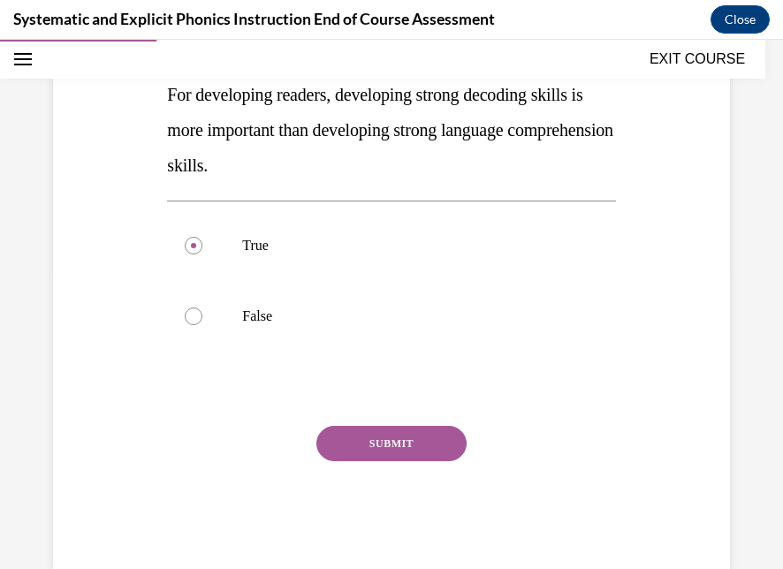
click at [416, 439] on button "SUBMIT" at bounding box center [392, 443] width 150 height 35
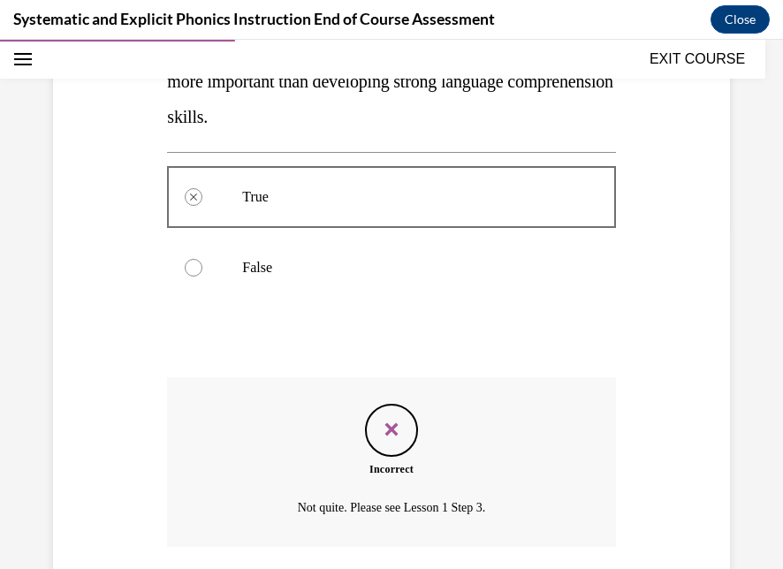
scroll to position [320, 0]
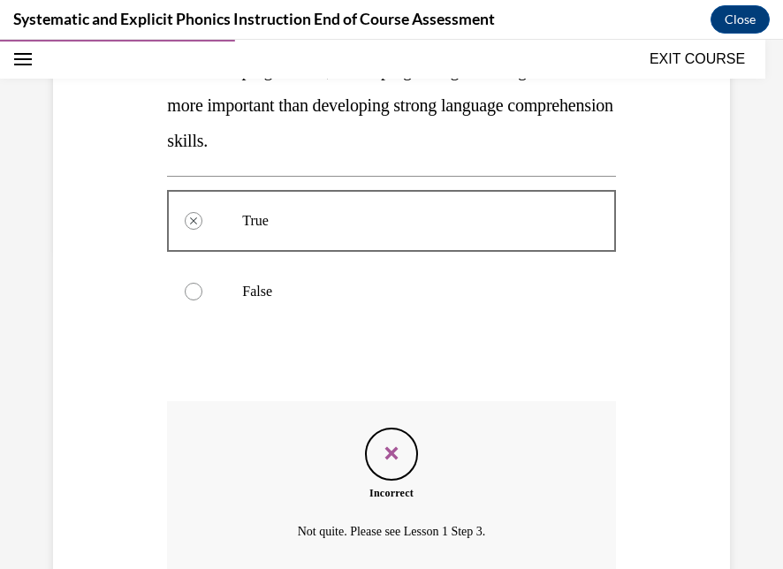
click at [309, 292] on p "False" at bounding box center [406, 292] width 329 height 18
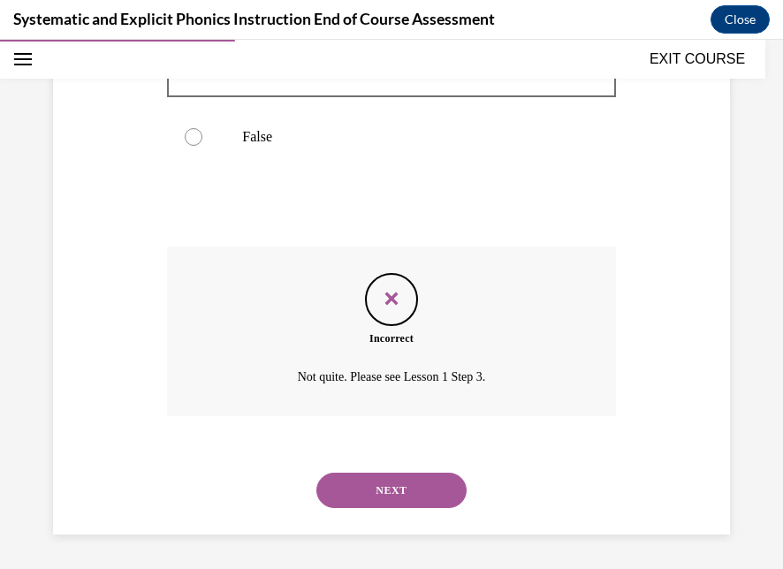
click at [368, 482] on button "NEXT" at bounding box center [392, 490] width 150 height 35
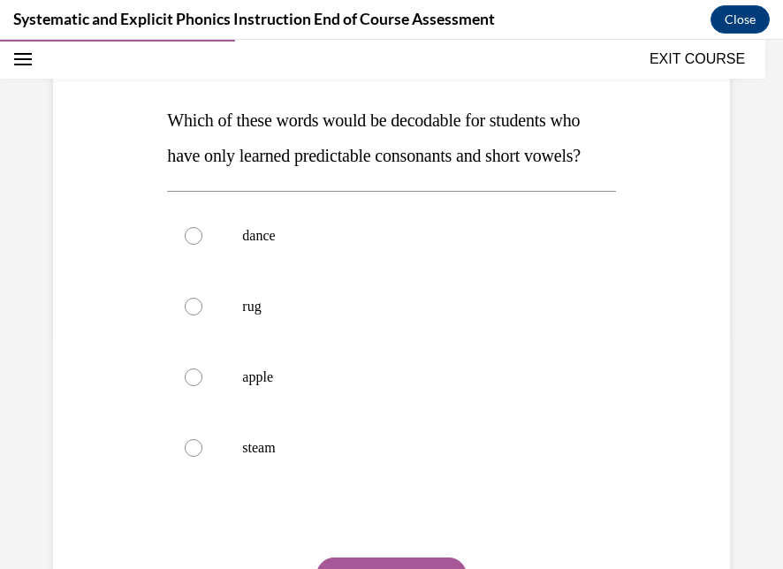
scroll to position [235, 0]
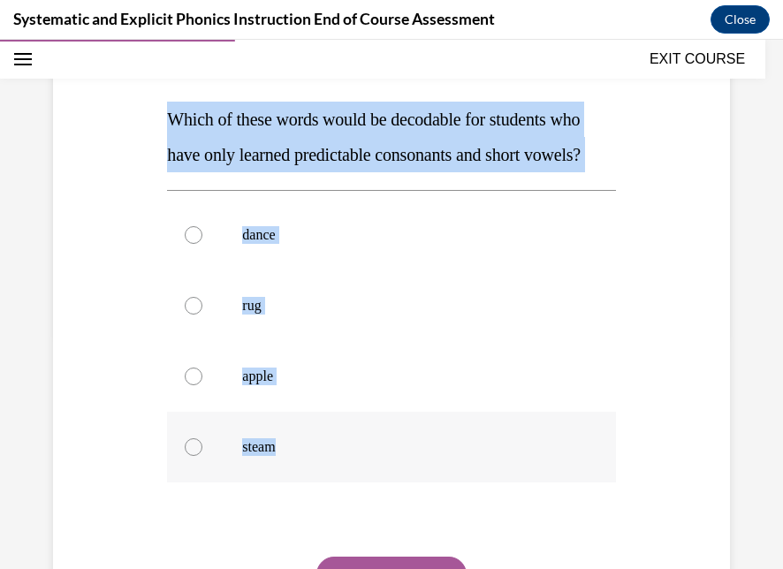
drag, startPoint x: 156, startPoint y: 115, endPoint x: 513, endPoint y: 489, distance: 517.2
click at [513, 489] on div "Question 04/10 Which of these words would be decodable for students who have on…" at bounding box center [392, 330] width 686 height 745
copy div "Which of these words would be decodable for students who have only learned pred…"
click at [472, 315] on p "rug" at bounding box center [406, 306] width 329 height 18
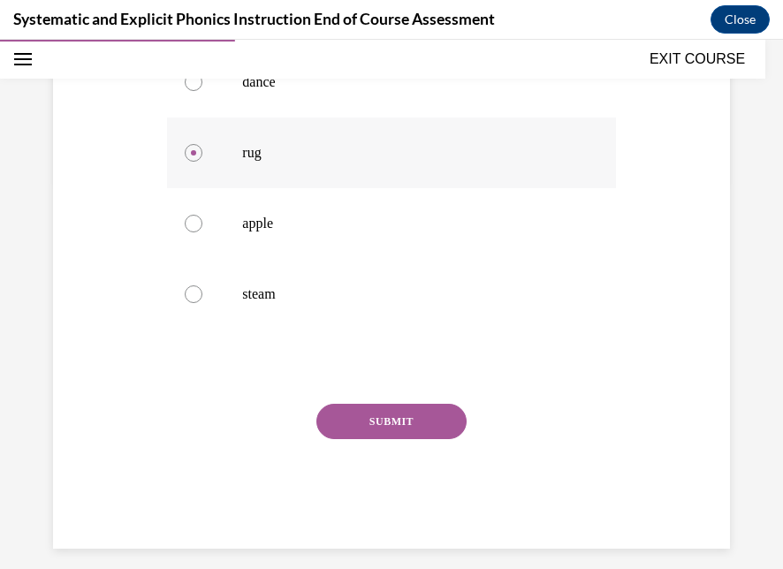
scroll to position [411, 0]
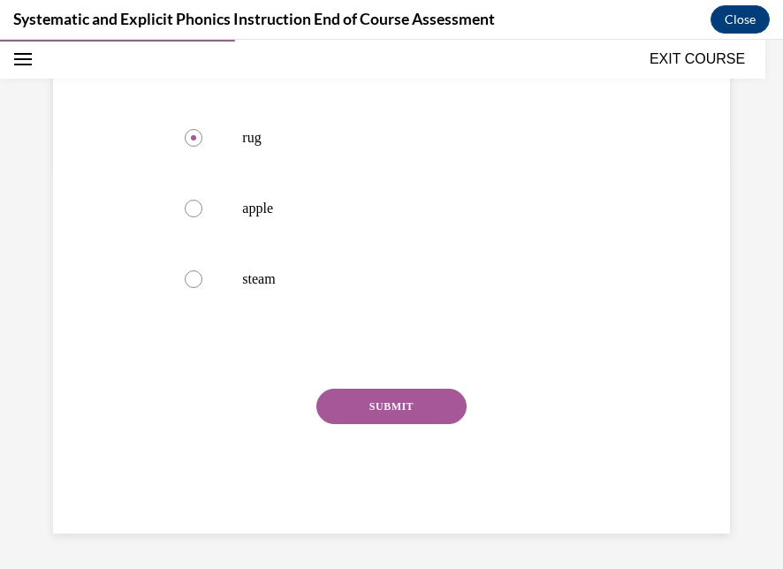
click at [425, 421] on button "SUBMIT" at bounding box center [392, 406] width 150 height 35
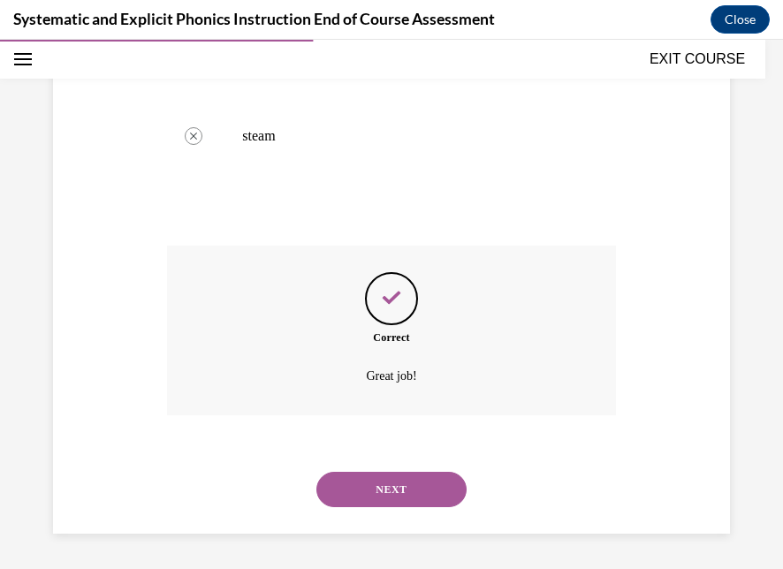
scroll to position [581, 0]
click at [418, 488] on button "NEXT" at bounding box center [392, 489] width 150 height 35
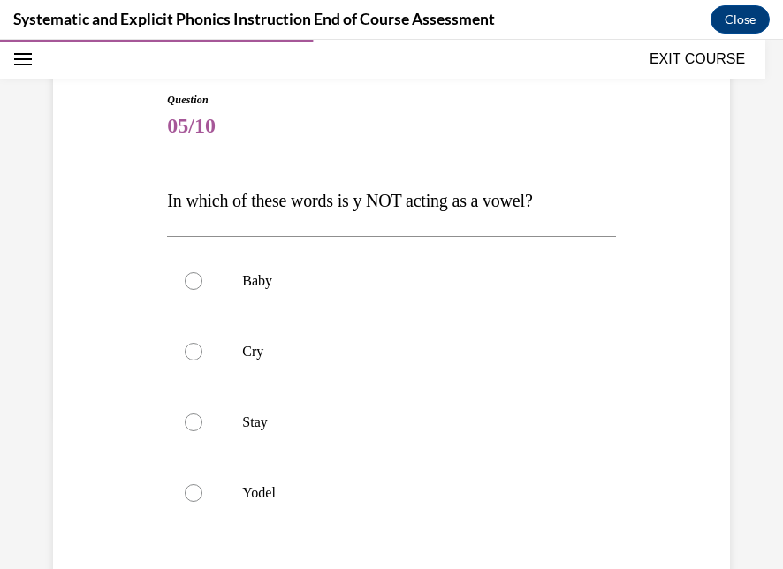
scroll to position [207, 0]
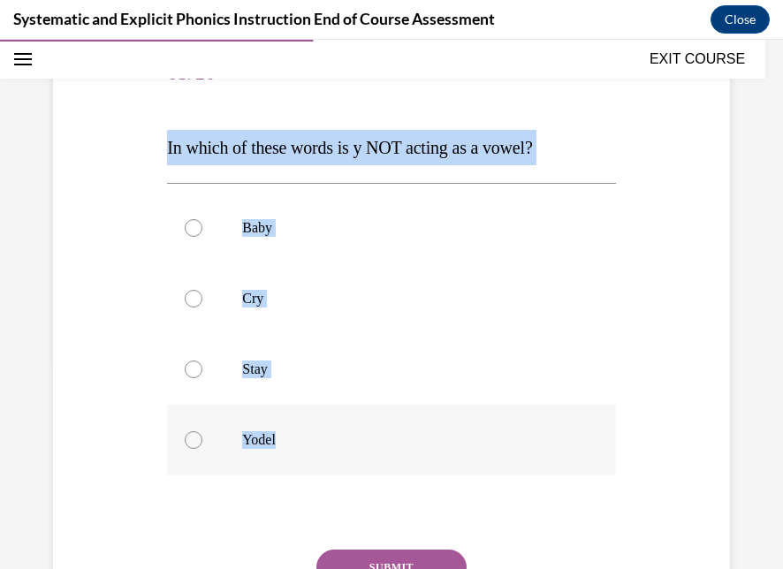
drag, startPoint x: 135, startPoint y: 134, endPoint x: 478, endPoint y: 439, distance: 457.9
click at [478, 439] on div "Question 05/10 In which of these words is y NOT acting as a vowel? Baby Cry Sta…" at bounding box center [392, 340] width 686 height 709
click at [493, 425] on div at bounding box center [391, 440] width 448 height 71
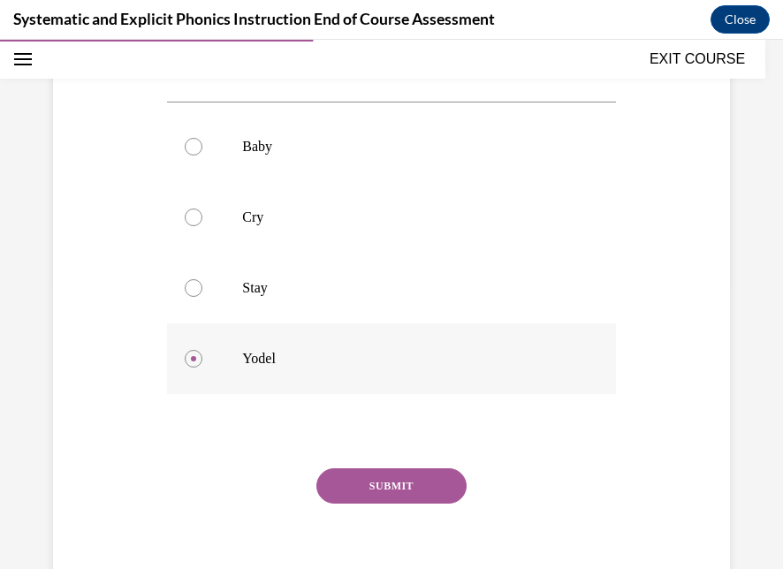
scroll to position [311, 0]
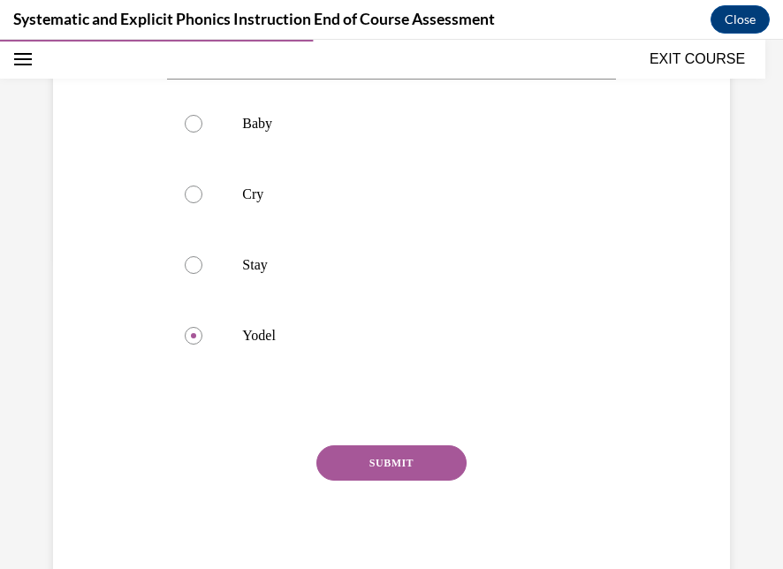
click at [424, 448] on button "SUBMIT" at bounding box center [392, 463] width 150 height 35
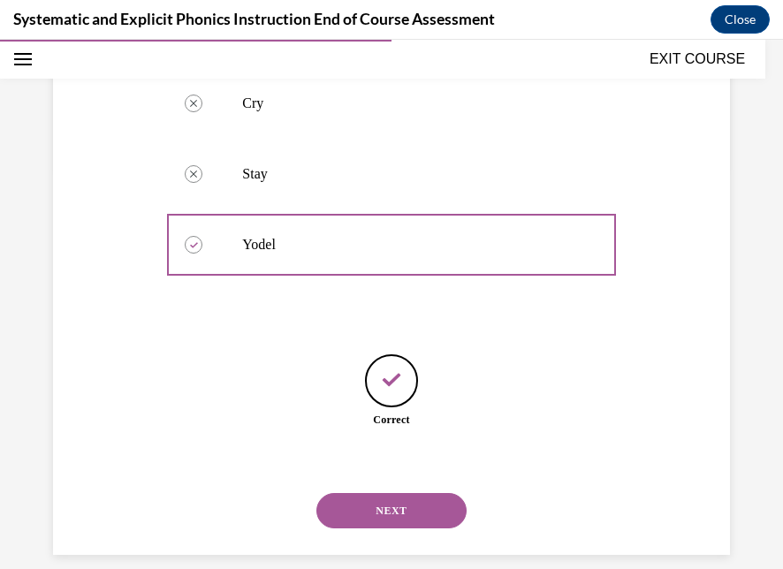
scroll to position [423, 0]
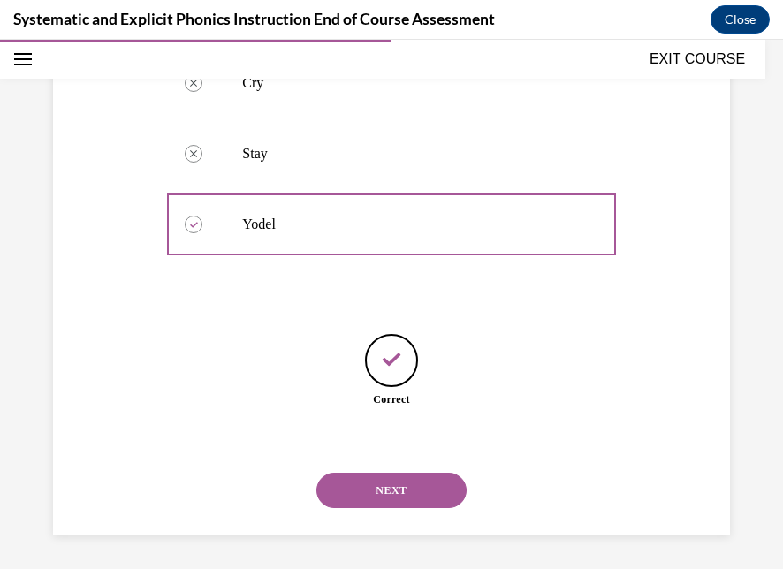
click at [422, 480] on button "NEXT" at bounding box center [392, 490] width 150 height 35
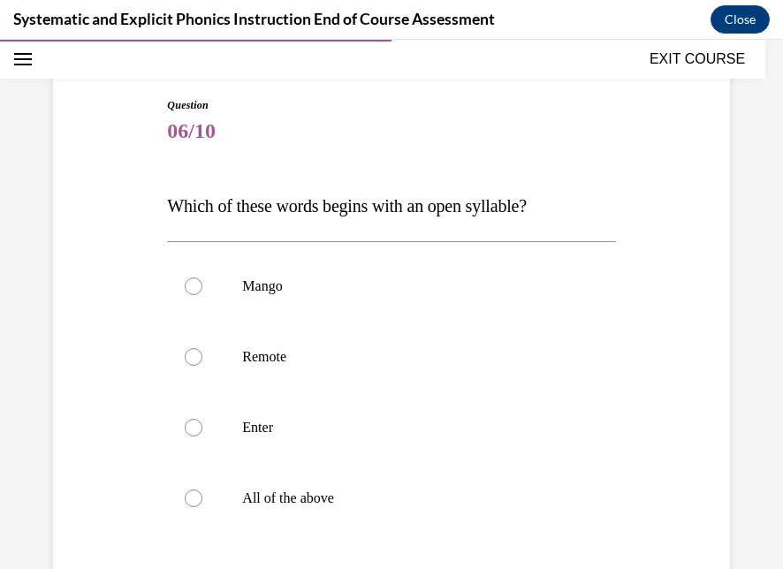
scroll to position [171, 0]
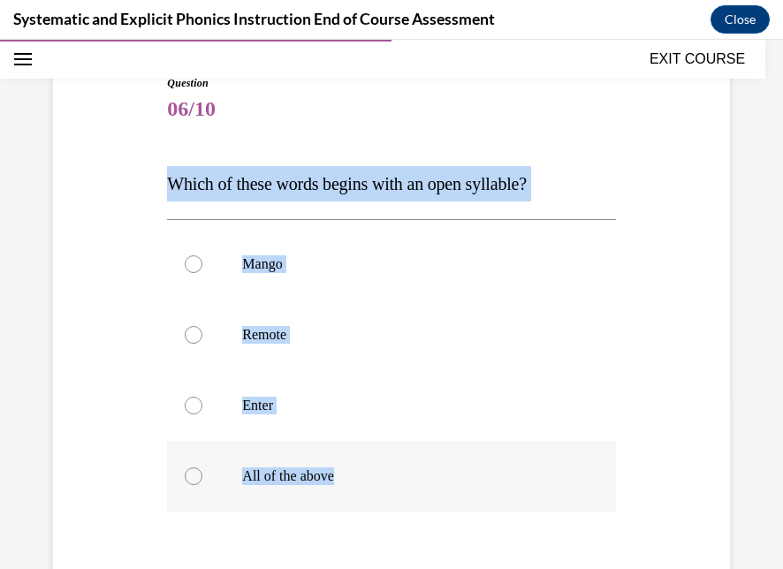
drag, startPoint x: 149, startPoint y: 175, endPoint x: 478, endPoint y: 472, distance: 442.6
click at [478, 472] on div "Question 06/10 Which of these words begins with an open syllable? Mango Remote …" at bounding box center [392, 376] width 686 height 709
click at [433, 336] on p "Remote" at bounding box center [406, 335] width 329 height 18
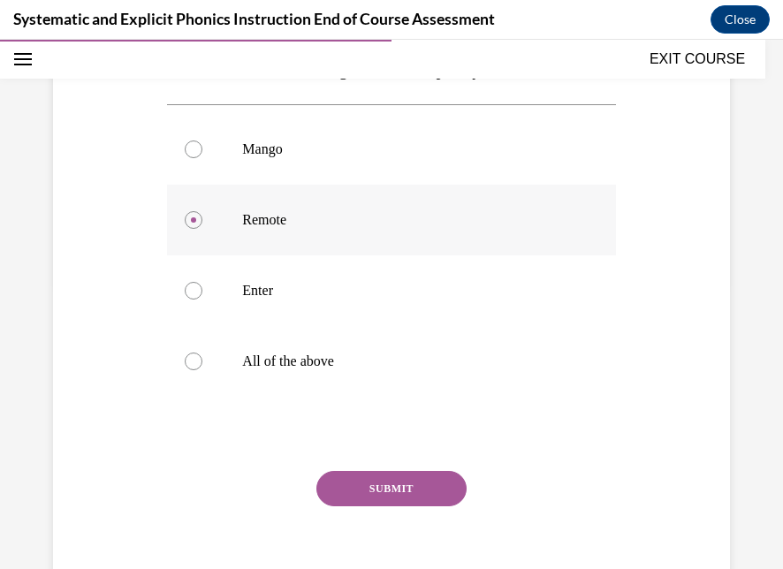
scroll to position [287, 0]
click at [387, 491] on button "SUBMIT" at bounding box center [392, 487] width 150 height 35
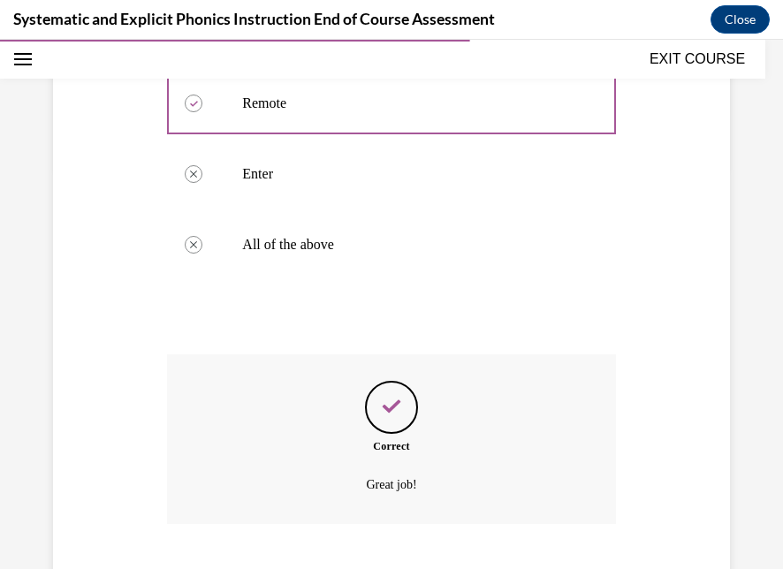
scroll to position [510, 0]
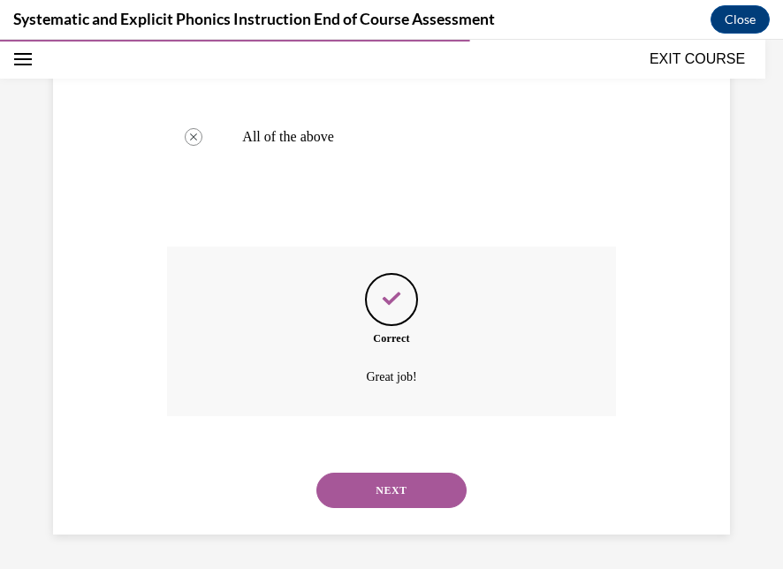
click at [387, 491] on button "NEXT" at bounding box center [392, 490] width 150 height 35
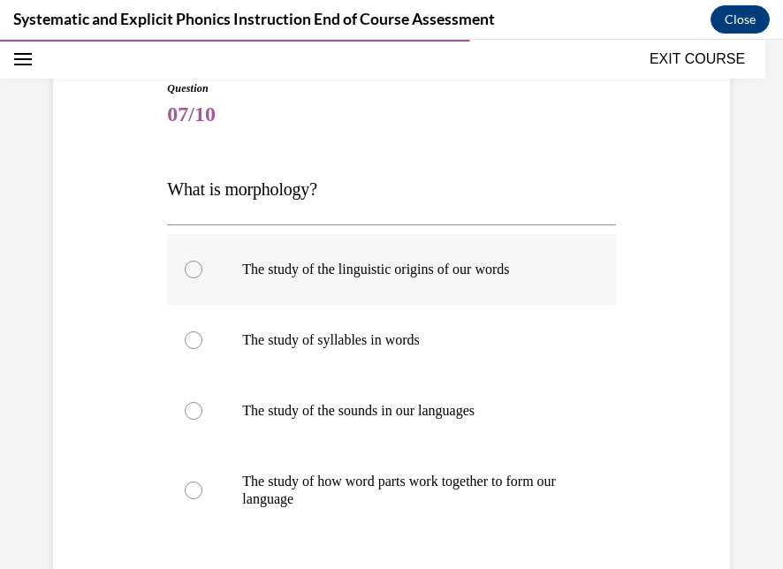
scroll to position [215, 0]
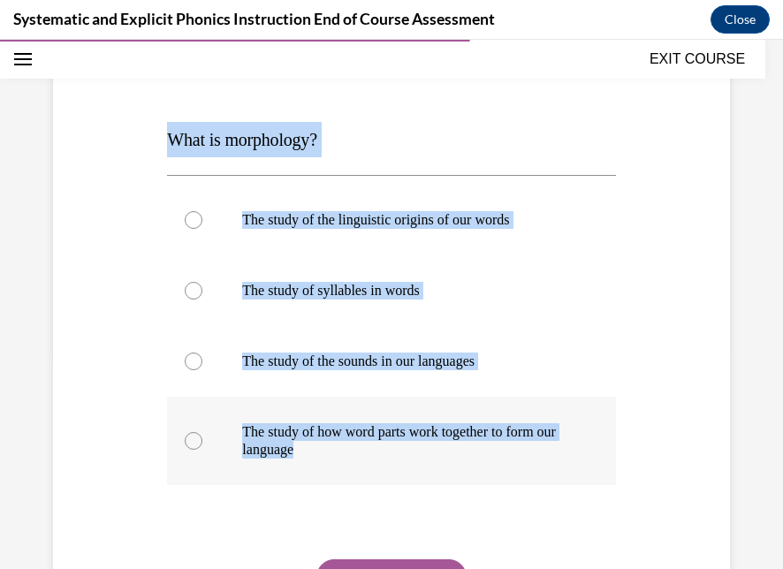
drag, startPoint x: 156, startPoint y: 136, endPoint x: 536, endPoint y: 447, distance: 491.4
click at [536, 447] on div "Question 07/10 What is morphology? The study of the linguistic origins of our w…" at bounding box center [392, 341] width 686 height 727
click at [509, 430] on p "The study of how word parts work together to form our language" at bounding box center [406, 441] width 329 height 35
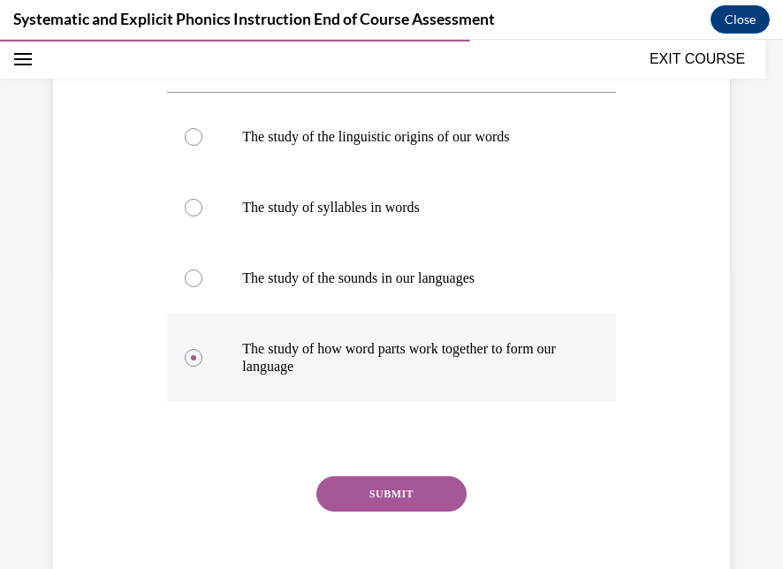
scroll to position [300, 0]
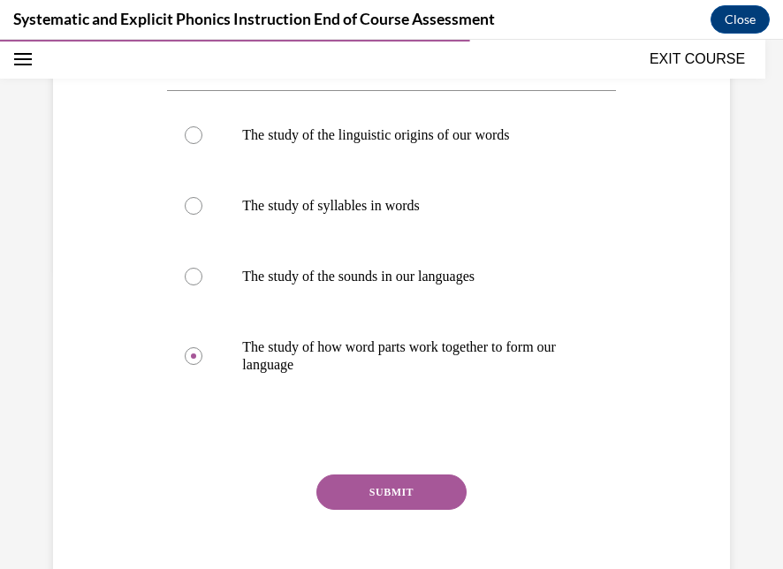
click at [428, 492] on button "SUBMIT" at bounding box center [392, 492] width 150 height 35
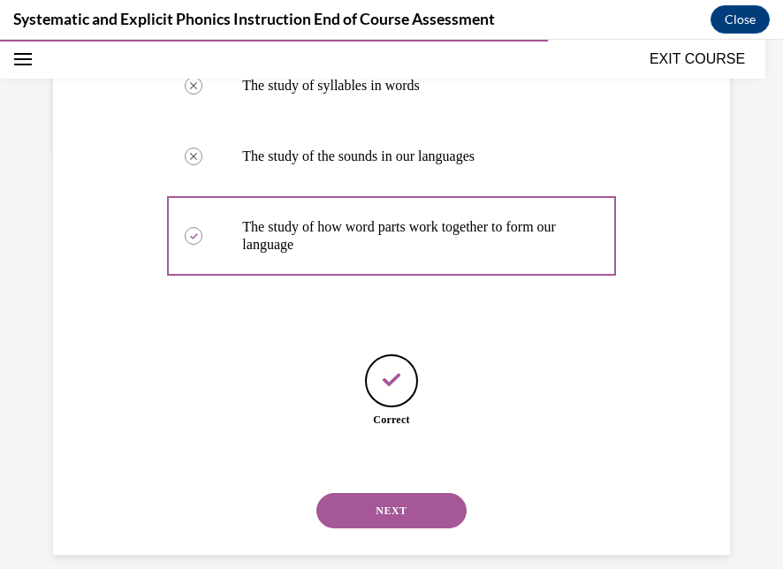
scroll to position [440, 0]
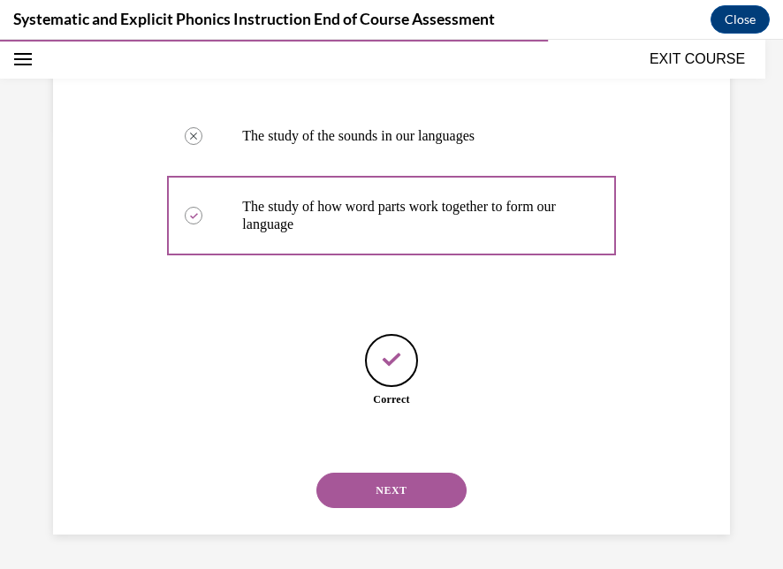
click at [428, 492] on button "NEXT" at bounding box center [392, 490] width 150 height 35
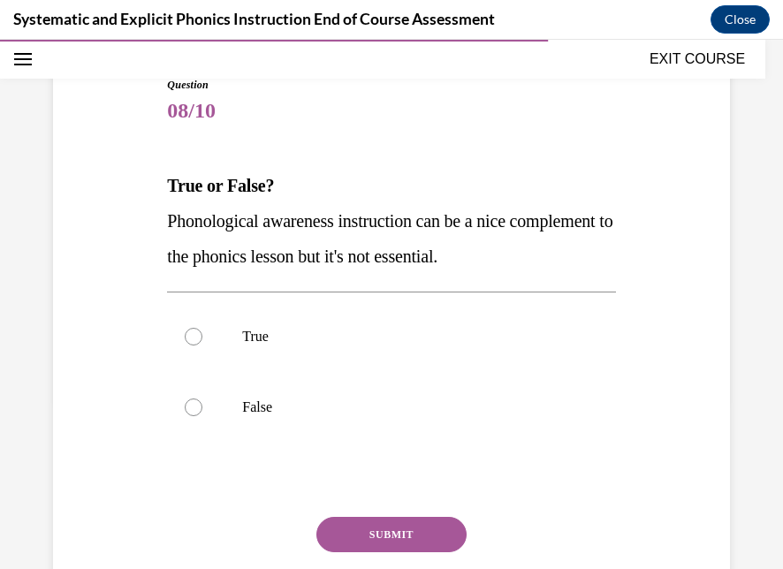
scroll to position [195, 0]
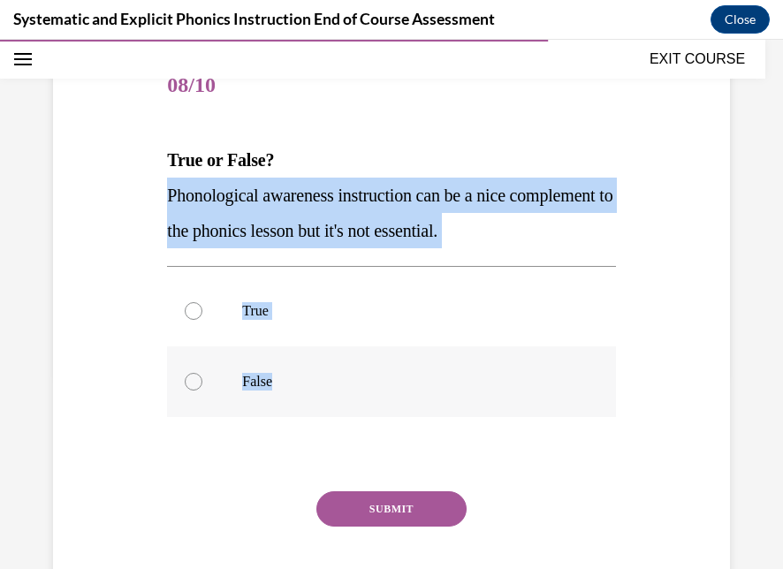
drag, startPoint x: 162, startPoint y: 196, endPoint x: 480, endPoint y: 393, distance: 374.0
click at [480, 393] on div "Question 08/10 True or False? Phonological awareness instruction can be a nice …" at bounding box center [391, 331] width 457 height 612
click at [157, 181] on div "Question 08/10 True or False? Phonological awareness instruction can be a nice …" at bounding box center [392, 317] width 686 height 638
drag, startPoint x: 157, startPoint y: 181, endPoint x: 372, endPoint y: 368, distance: 284.6
click at [372, 368] on div "Question 08/10 True or False? Phonological awareness instruction can be a nice …" at bounding box center [392, 317] width 686 height 638
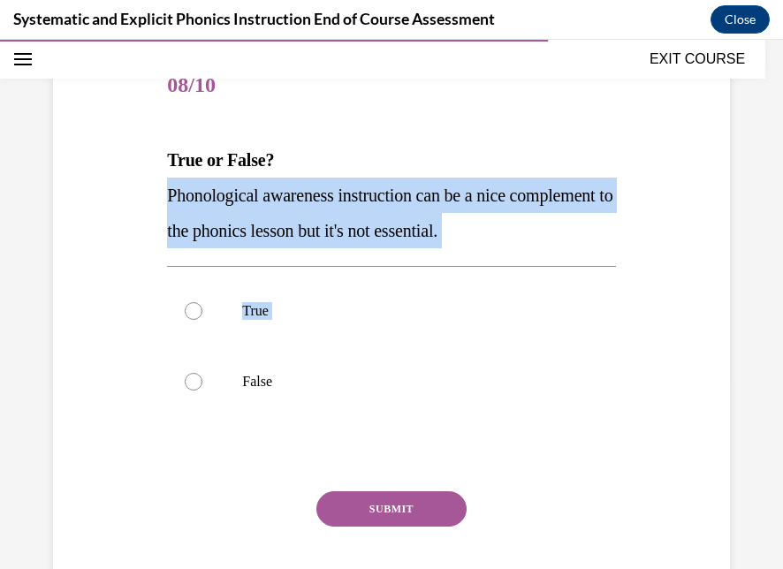
click at [148, 195] on div "Question 08/10 True or False? Phonological awareness instruction can be a nice …" at bounding box center [392, 317] width 686 height 638
drag, startPoint x: 148, startPoint y: 191, endPoint x: 355, endPoint y: 378, distance: 279.9
click at [355, 378] on div "Question 08/10 True or False? Phonological awareness instruction can be a nice …" at bounding box center [392, 317] width 686 height 638
click at [335, 375] on p "False" at bounding box center [406, 382] width 329 height 18
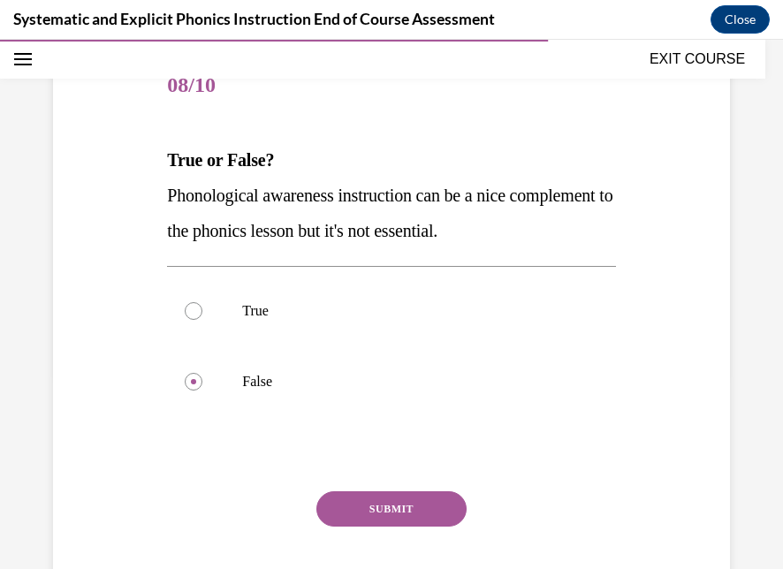
click at [324, 506] on button "SUBMIT" at bounding box center [392, 509] width 150 height 35
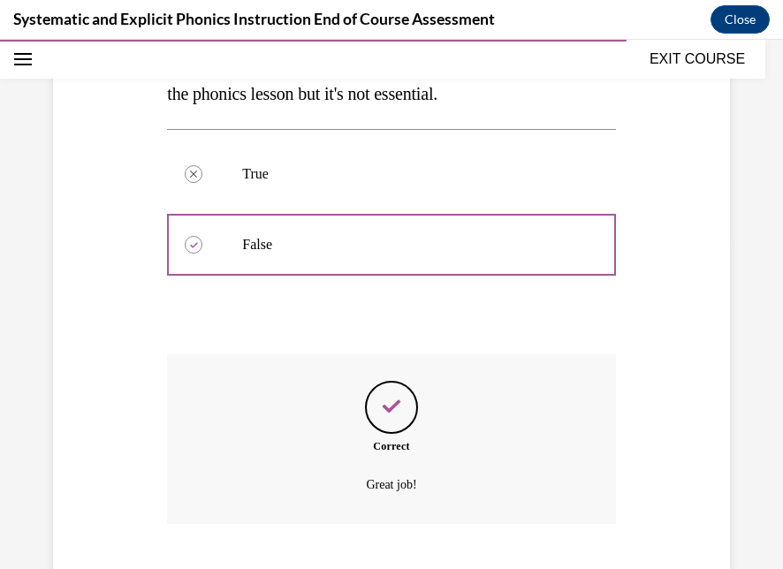
scroll to position [439, 0]
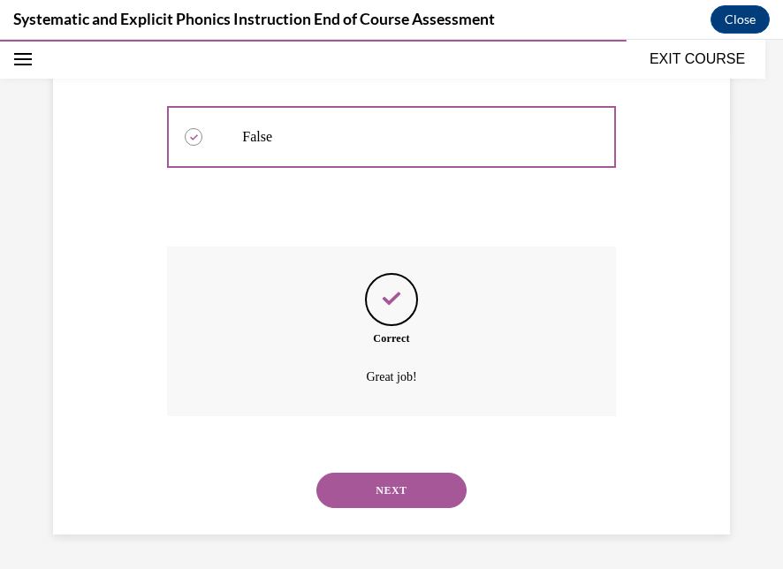
click at [353, 476] on button "NEXT" at bounding box center [392, 490] width 150 height 35
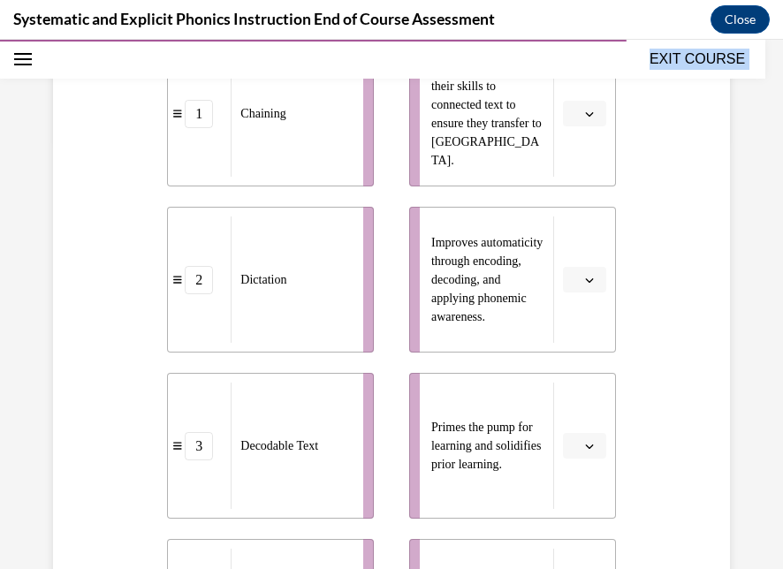
scroll to position [799, 0]
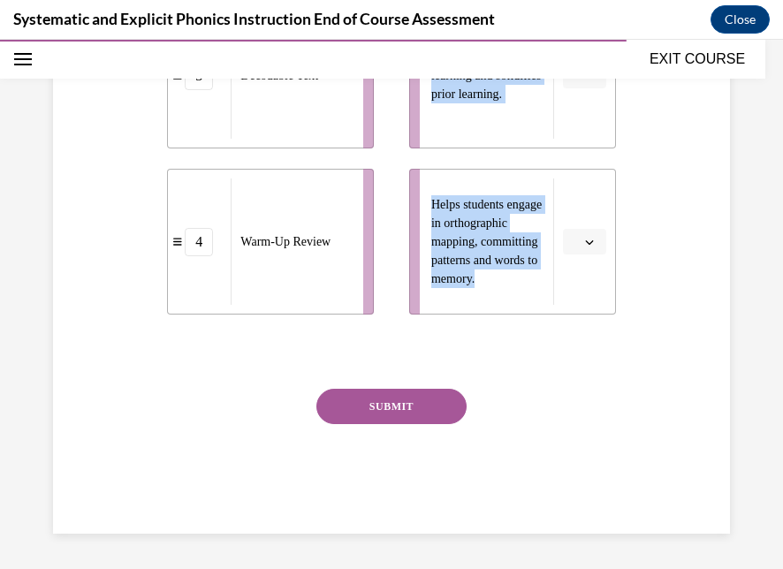
drag, startPoint x: 164, startPoint y: 100, endPoint x: 438, endPoint y: 331, distance: 358.3
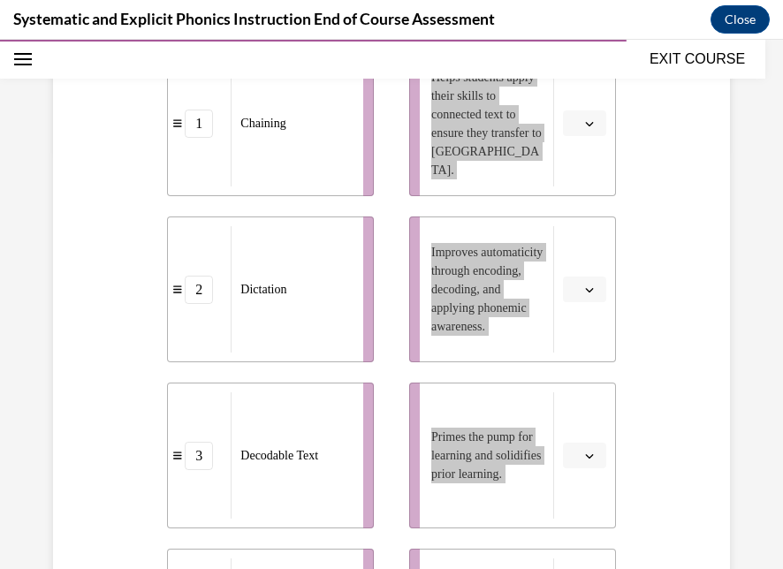
scroll to position [419, 0]
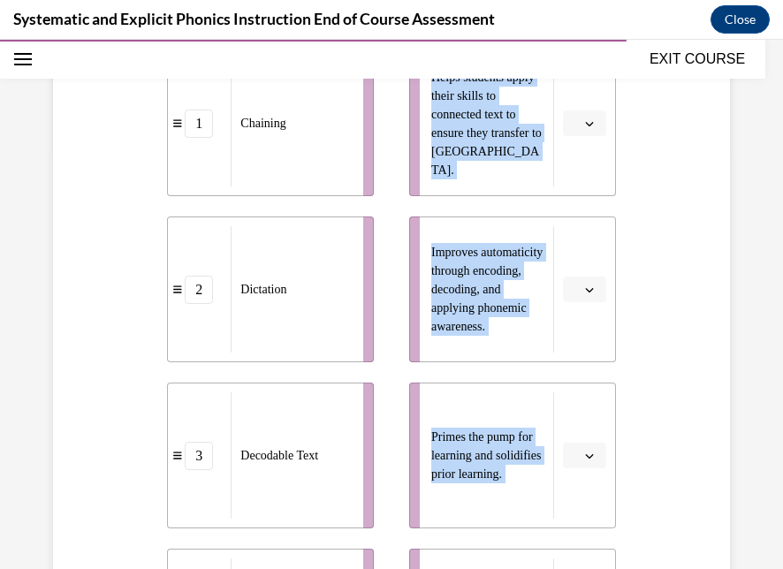
click at [114, 200] on div "Question 09/10 Match these instructional components from an effective phonics l…" at bounding box center [392, 344] width 686 height 1141
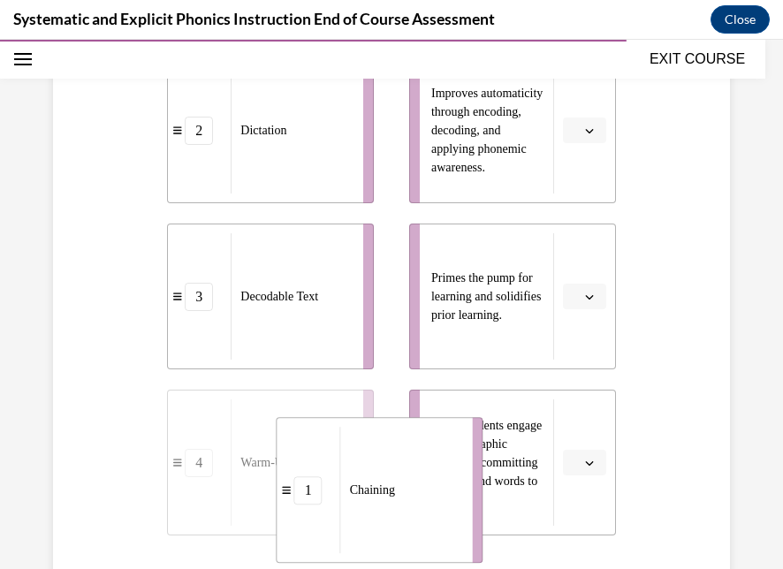
scroll to position [607, 0]
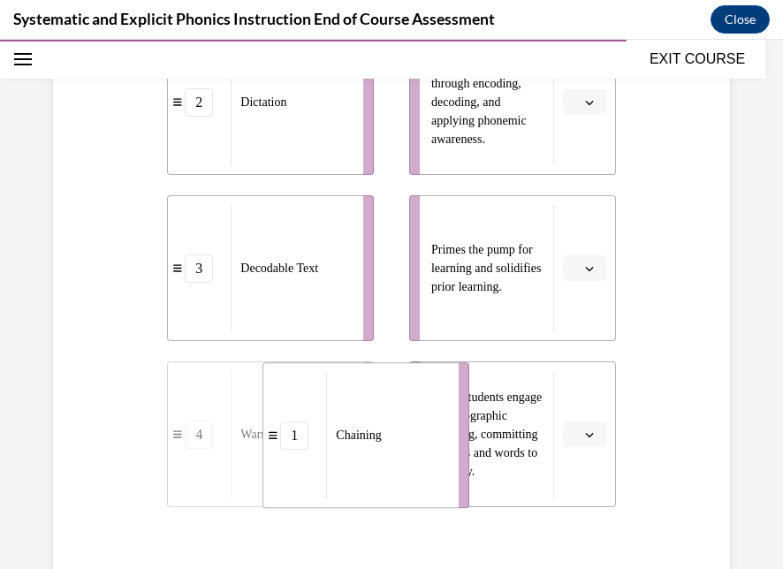
drag, startPoint x: 270, startPoint y: 113, endPoint x: 364, endPoint y: 447, distance: 347.4
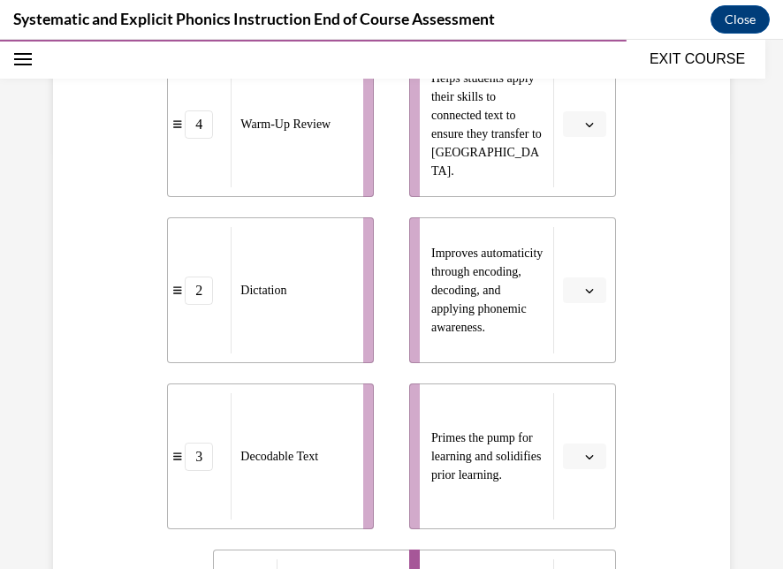
scroll to position [410, 0]
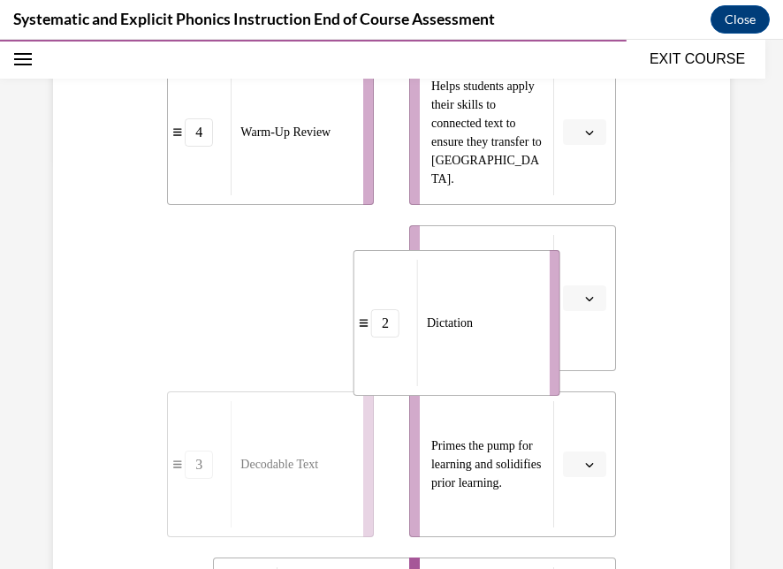
drag, startPoint x: 271, startPoint y: 332, endPoint x: 458, endPoint y: 357, distance: 189.1
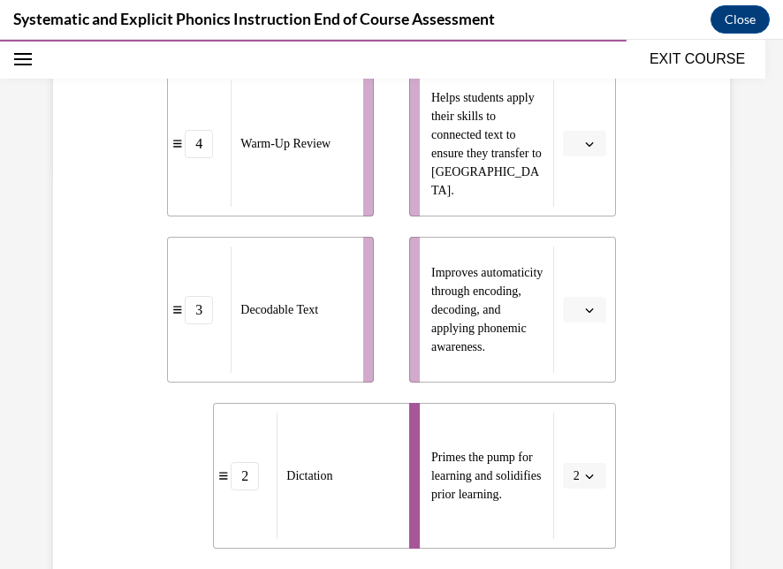
scroll to position [398, 0]
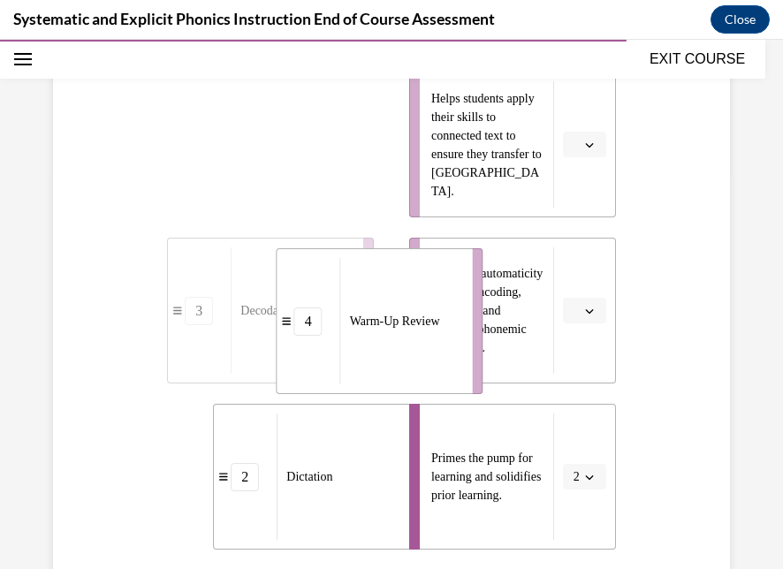
drag, startPoint x: 307, startPoint y: 161, endPoint x: 416, endPoint y: 338, distance: 208.1
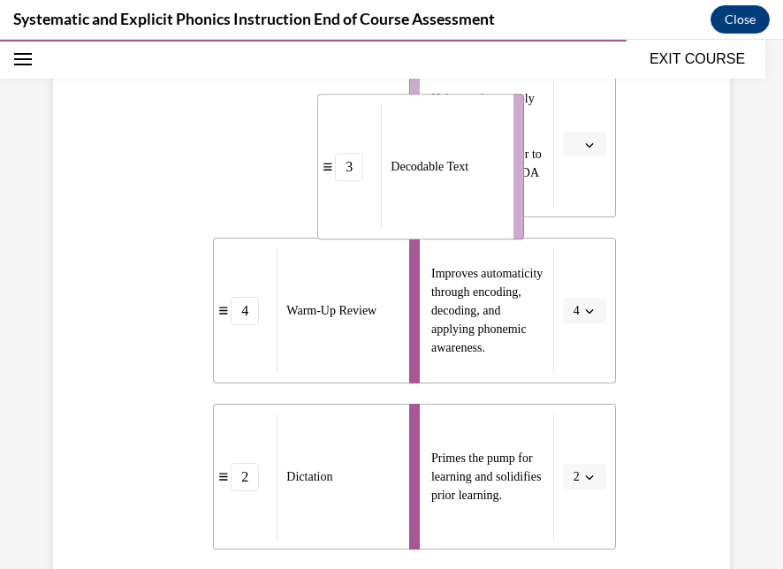
drag, startPoint x: 287, startPoint y: 164, endPoint x: 437, endPoint y: 187, distance: 152.1
click at [437, 187] on div "Decodable Text" at bounding box center [441, 166] width 121 height 126
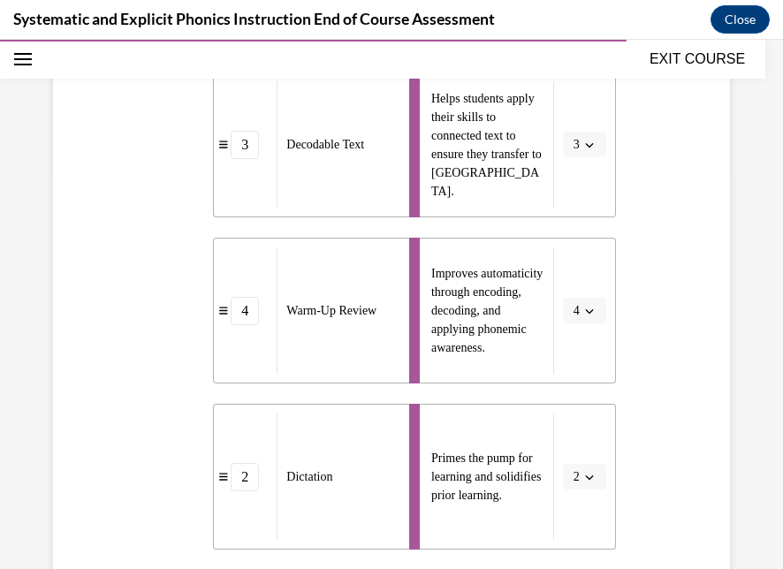
scroll to position [458, 0]
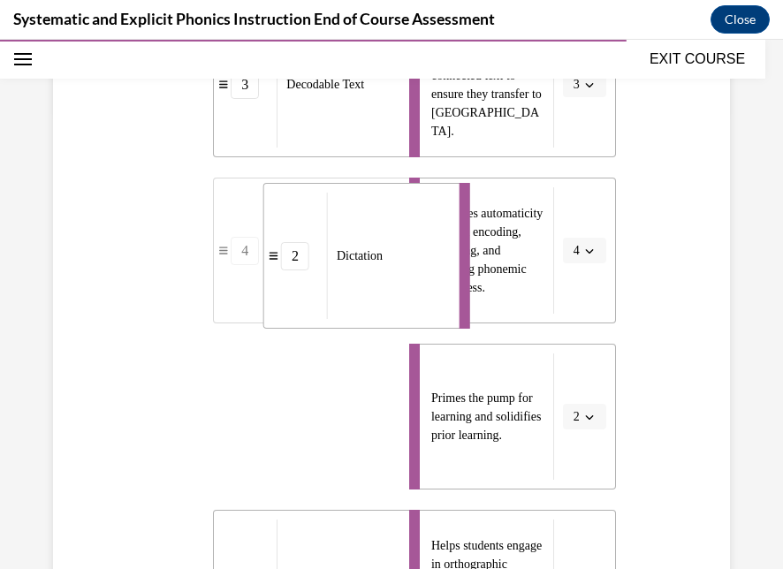
drag, startPoint x: 336, startPoint y: 395, endPoint x: 386, endPoint y: 233, distance: 169.5
click at [386, 233] on div "Dictation" at bounding box center [387, 256] width 121 height 126
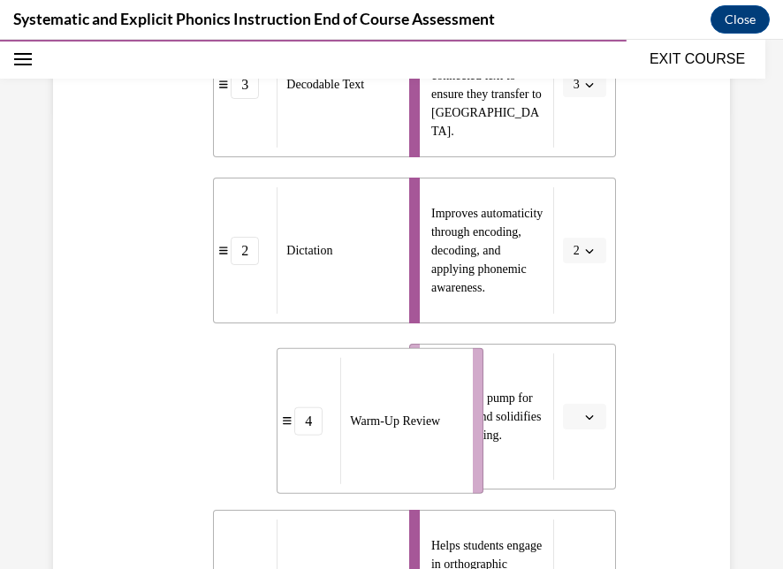
drag, startPoint x: 282, startPoint y: 394, endPoint x: 454, endPoint y: 410, distance: 172.4
click at [454, 410] on div "Warm-Up Review" at bounding box center [400, 421] width 121 height 126
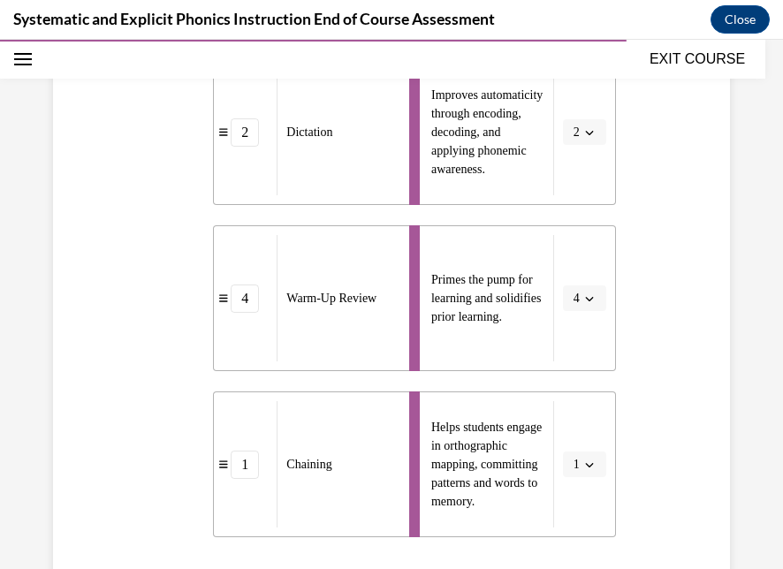
scroll to position [799, 0]
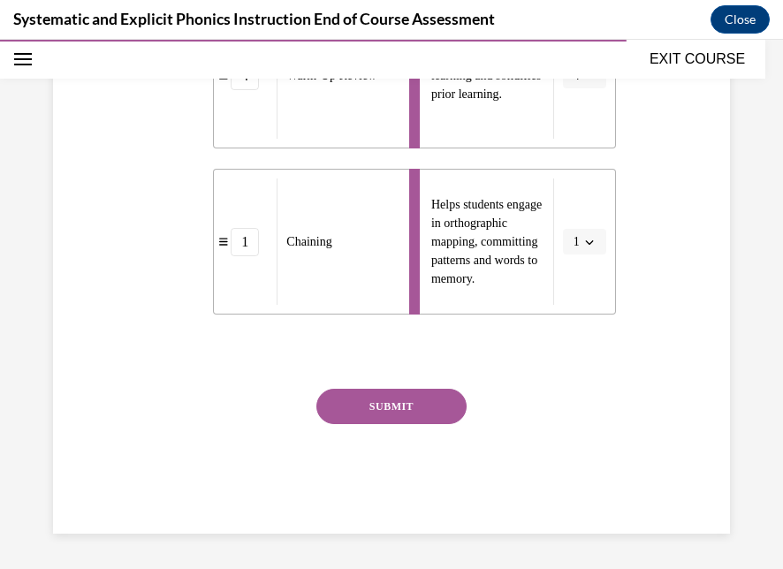
click at [415, 409] on button "SUBMIT" at bounding box center [392, 406] width 150 height 35
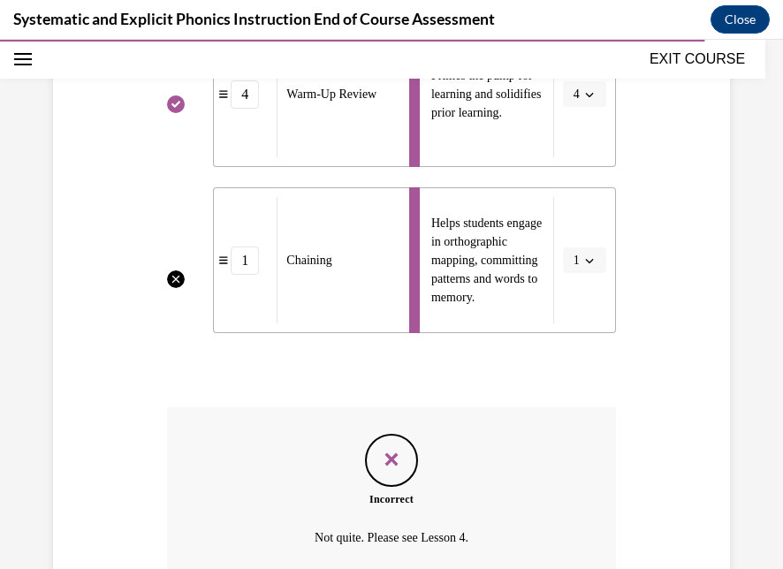
scroll to position [942, 0]
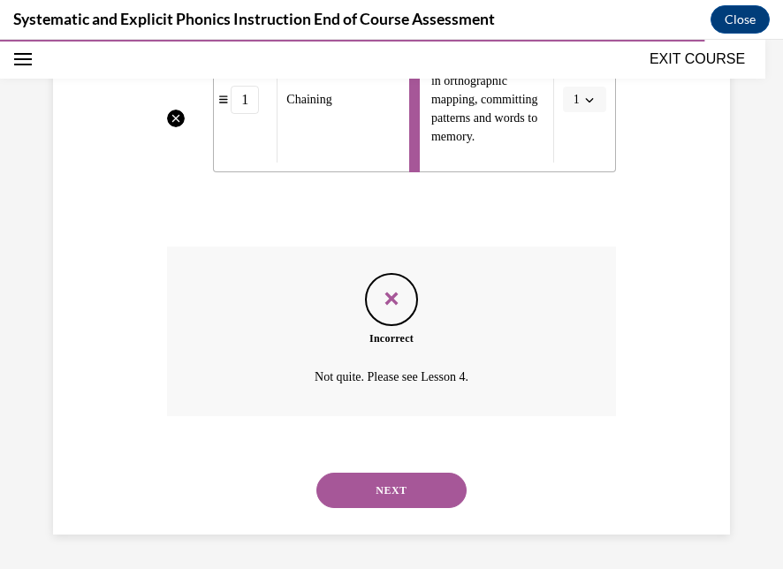
click at [384, 478] on button "NEXT" at bounding box center [392, 490] width 150 height 35
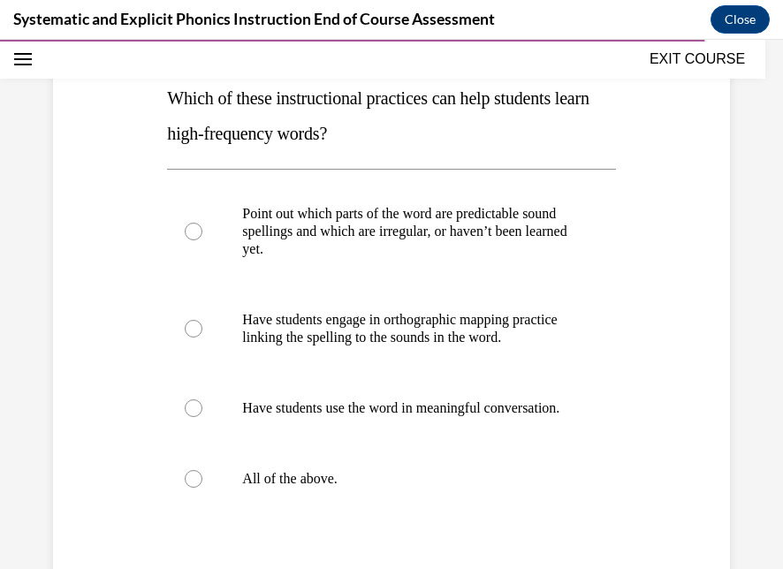
scroll to position [257, 0]
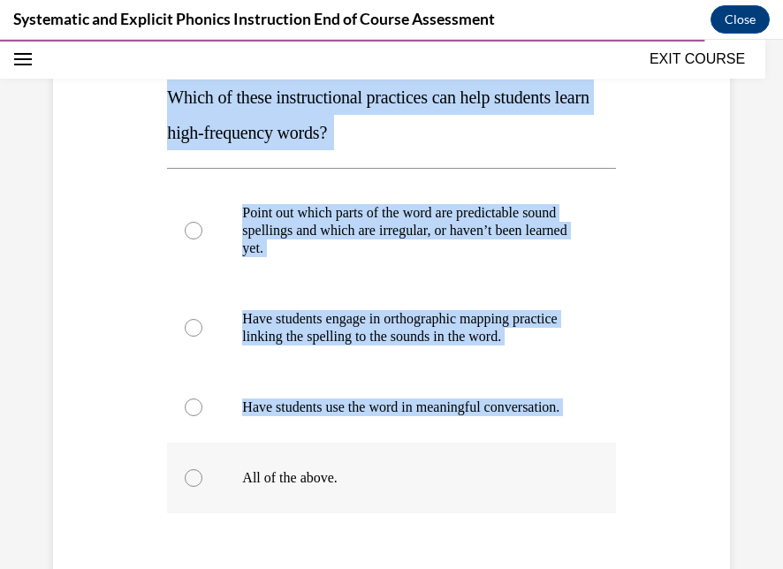
drag, startPoint x: 142, startPoint y: 92, endPoint x: 509, endPoint y: 500, distance: 548.5
click at [509, 500] on div "Question 10/10 Which of these instructional practices can help students learn h…" at bounding box center [392, 334] width 686 height 798
click at [127, 83] on div "Question 10/10 Which of these instructional practices can help students learn h…" at bounding box center [392, 334] width 686 height 798
drag, startPoint x: 129, startPoint y: 86, endPoint x: 433, endPoint y: 522, distance: 531.6
click at [433, 522] on div "Question 10/10 Which of these instructional practices can help students learn h…" at bounding box center [392, 334] width 686 height 798
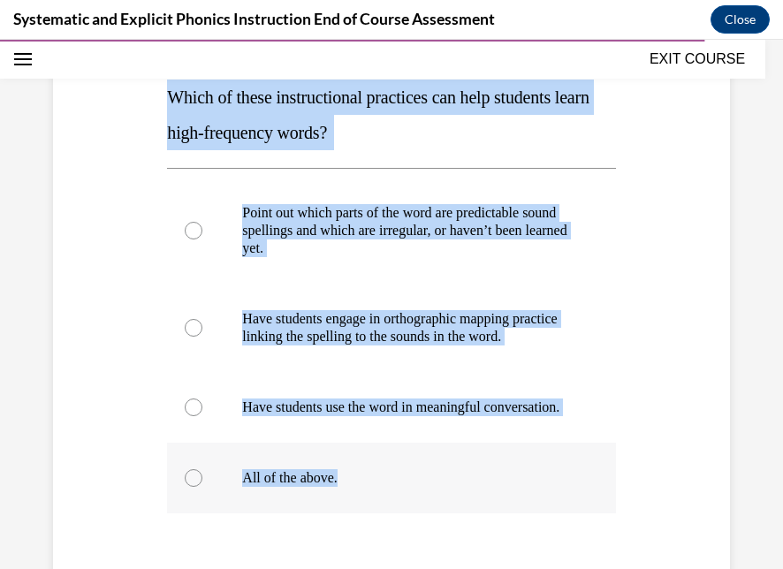
click at [432, 499] on div at bounding box center [391, 478] width 448 height 71
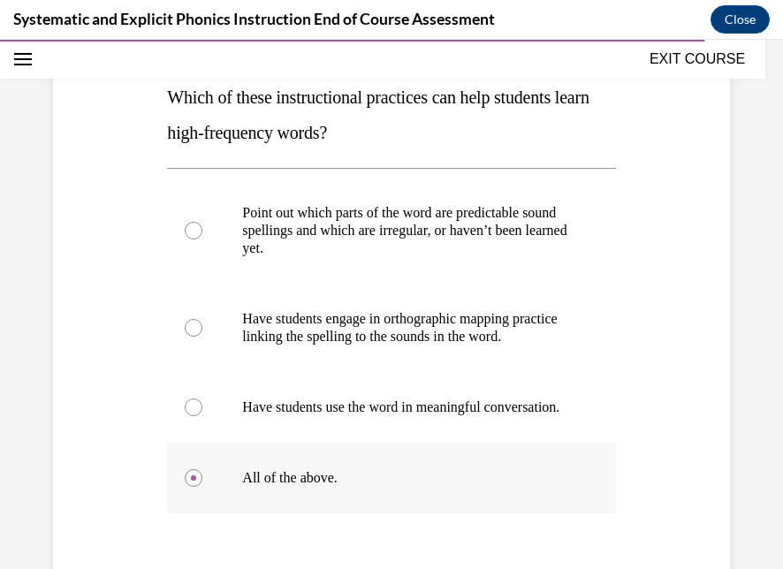
scroll to position [359, 0]
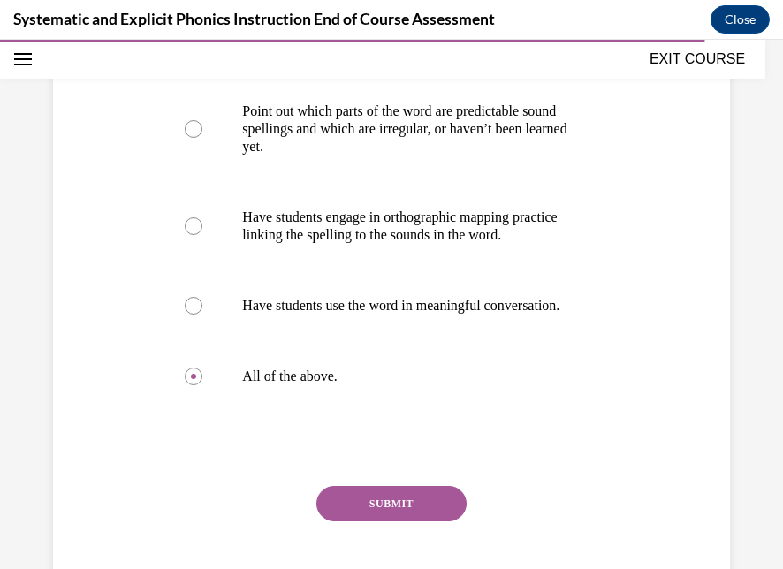
click at [415, 522] on button "SUBMIT" at bounding box center [392, 503] width 150 height 35
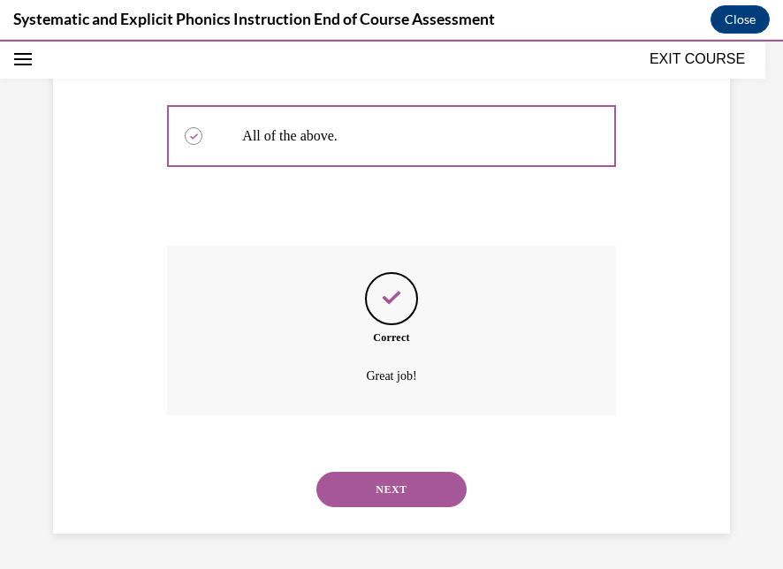
scroll to position [634, 0]
click at [394, 498] on button "NEXT" at bounding box center [392, 489] width 150 height 35
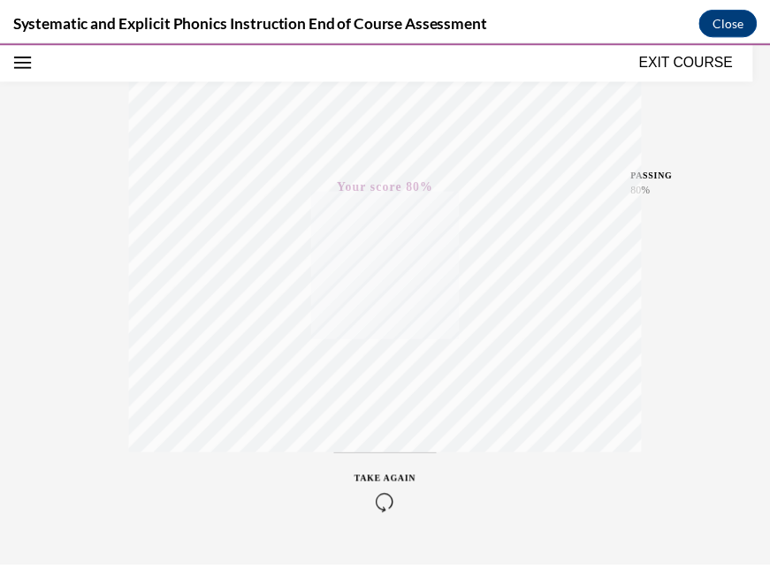
scroll to position [376, 0]
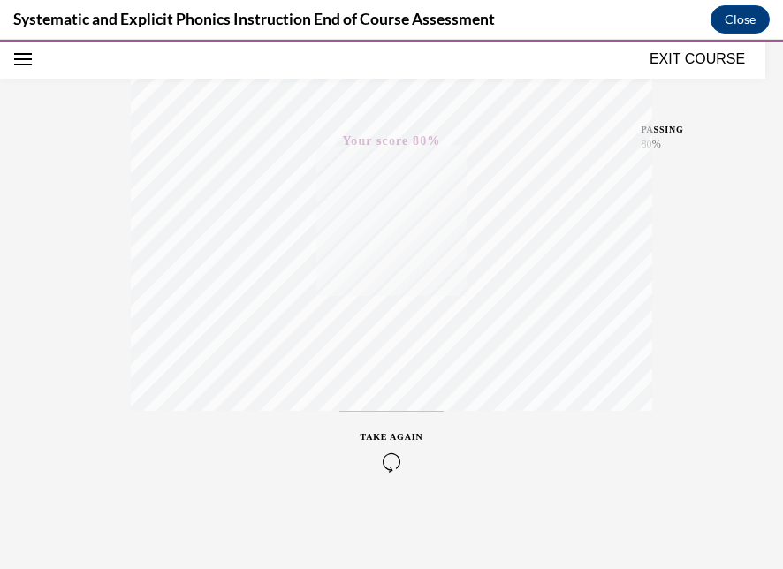
click at [675, 68] on button "EXIT COURSE" at bounding box center [698, 59] width 106 height 21
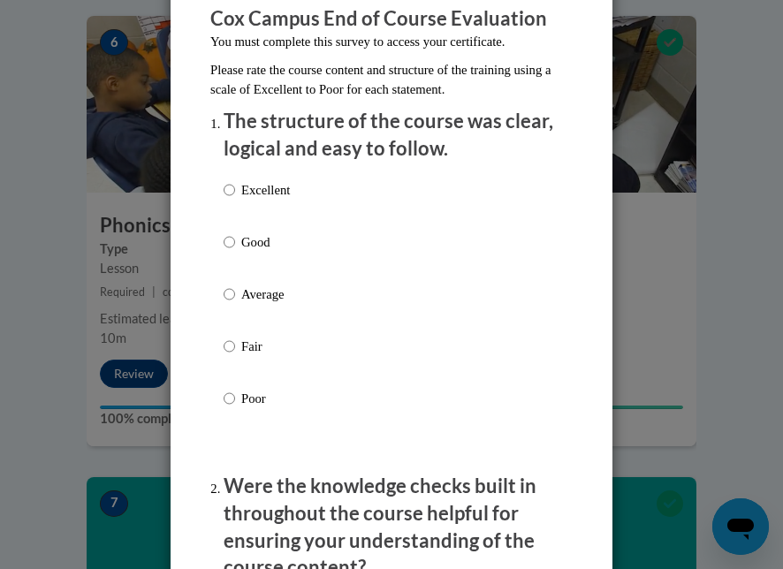
scroll to position [214, 0]
click at [379, 194] on div "Excellent Good Average Fair Poor" at bounding box center [392, 315] width 336 height 288
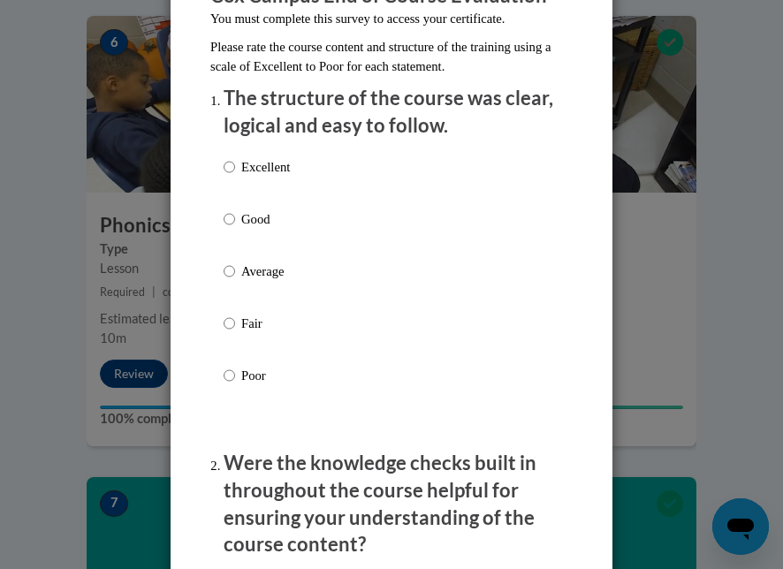
scroll to position [237, 0]
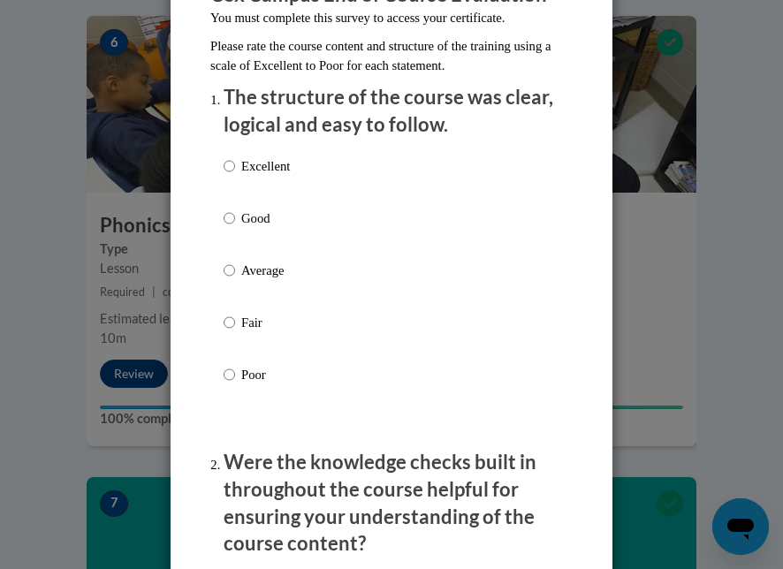
click at [274, 168] on p "Excellent" at bounding box center [265, 166] width 49 height 19
click at [235, 168] on input "Excellent" at bounding box center [229, 166] width 11 height 19
radio input "true"
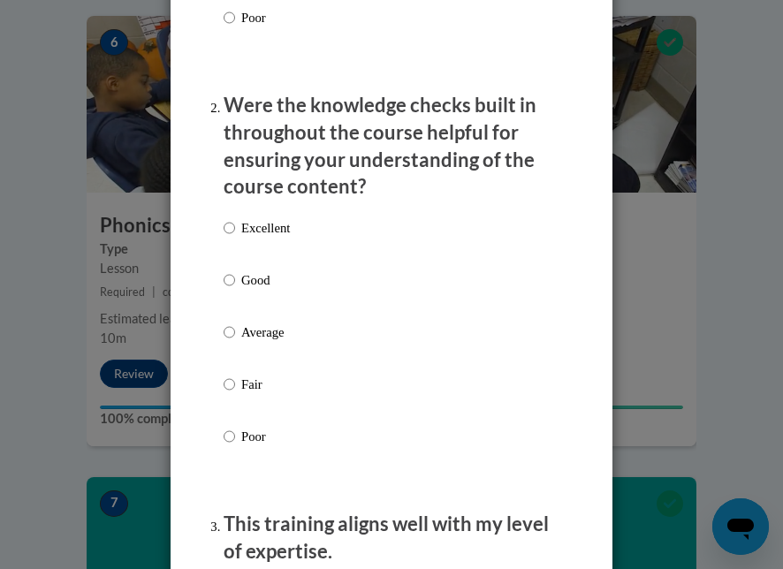
scroll to position [595, 0]
click at [256, 233] on p "Excellent" at bounding box center [265, 227] width 49 height 19
click at [235, 233] on input "Excellent" at bounding box center [229, 227] width 11 height 19
radio input "true"
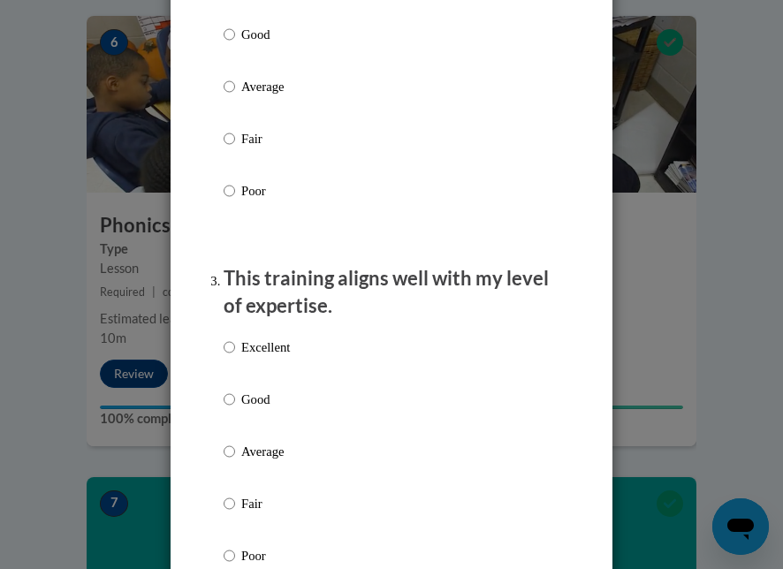
scroll to position [842, 0]
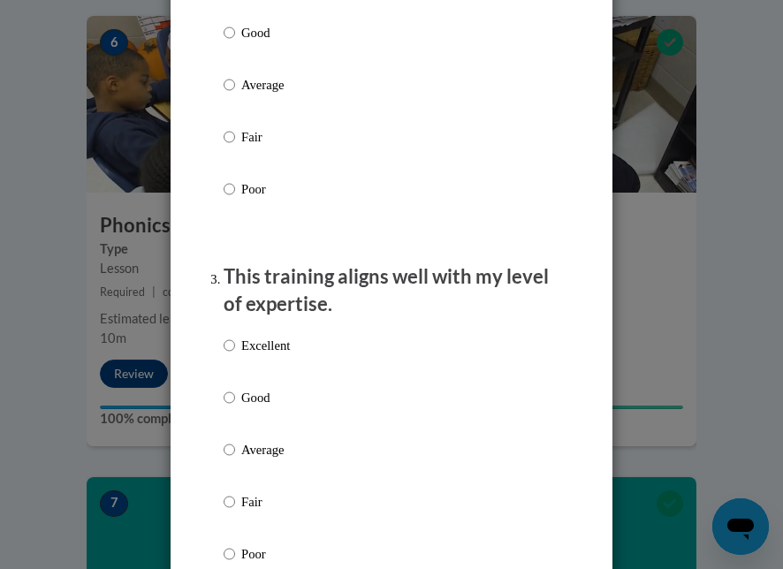
click at [263, 351] on p "Excellent" at bounding box center [265, 345] width 49 height 19
click at [235, 351] on input "Excellent" at bounding box center [229, 345] width 11 height 19
radio input "true"
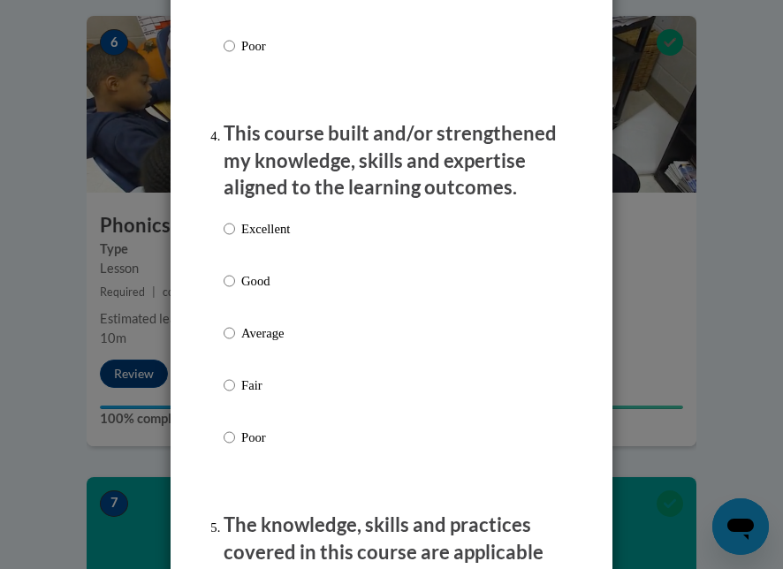
scroll to position [1359, 0]
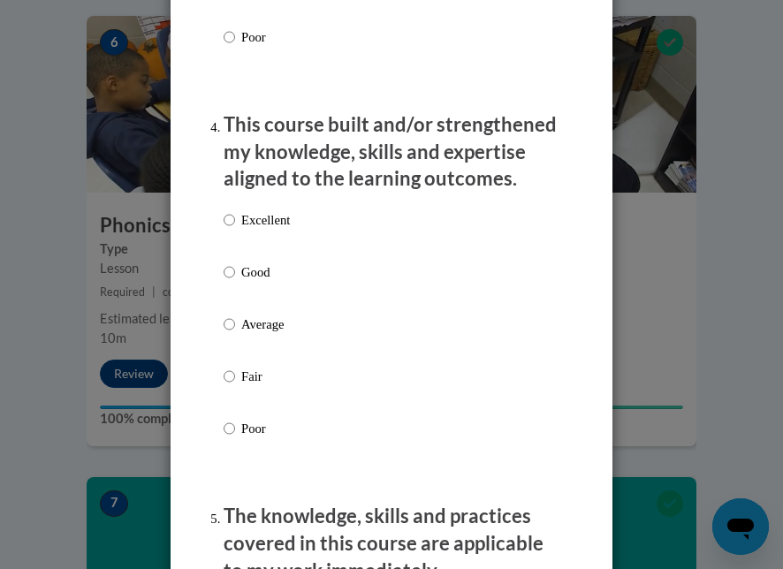
click at [263, 220] on p "Excellent" at bounding box center [265, 219] width 49 height 19
click at [235, 220] on input "Excellent" at bounding box center [229, 219] width 11 height 19
radio input "true"
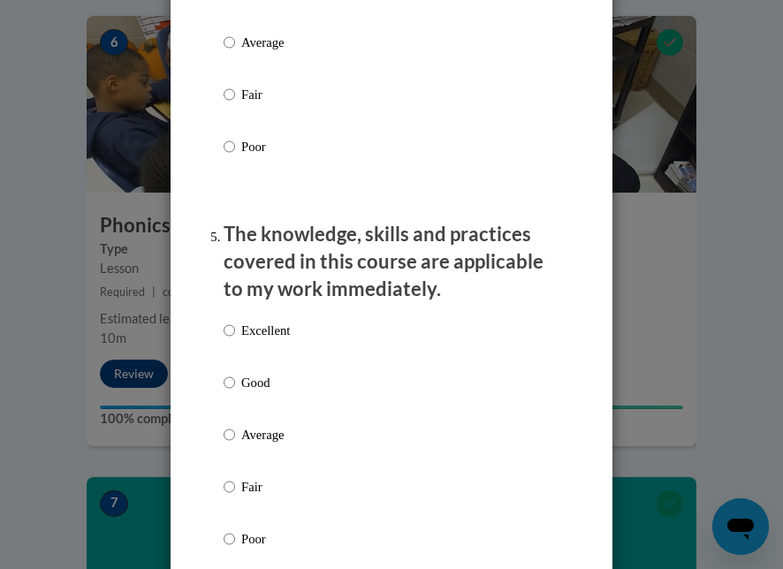
scroll to position [1646, 0]
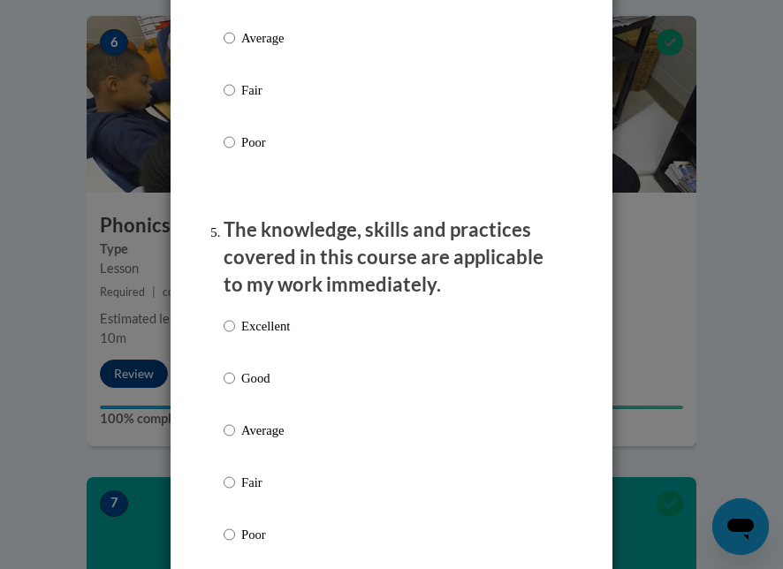
click at [256, 327] on p "Excellent" at bounding box center [265, 326] width 49 height 19
click at [235, 327] on input "Excellent" at bounding box center [229, 326] width 11 height 19
radio input "true"
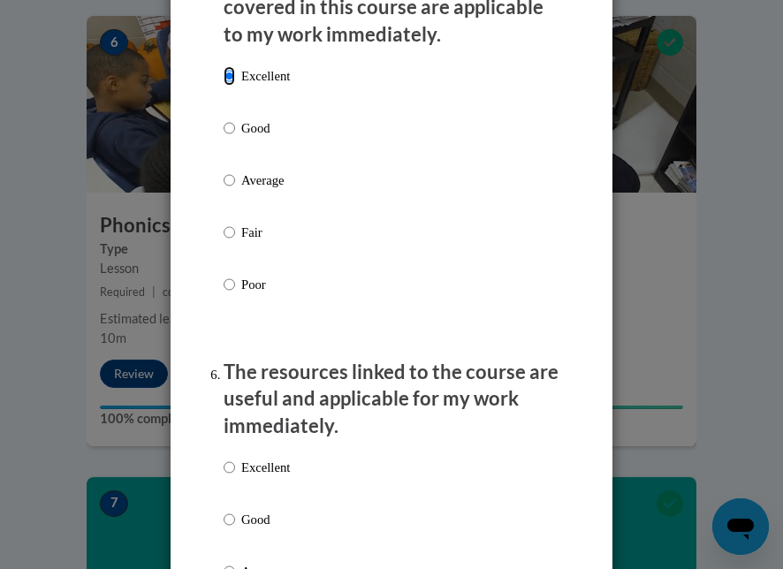
scroll to position [1897, 0]
click at [241, 462] on p "Excellent" at bounding box center [265, 466] width 49 height 19
click at [235, 462] on input "Excellent" at bounding box center [229, 466] width 11 height 19
radio input "true"
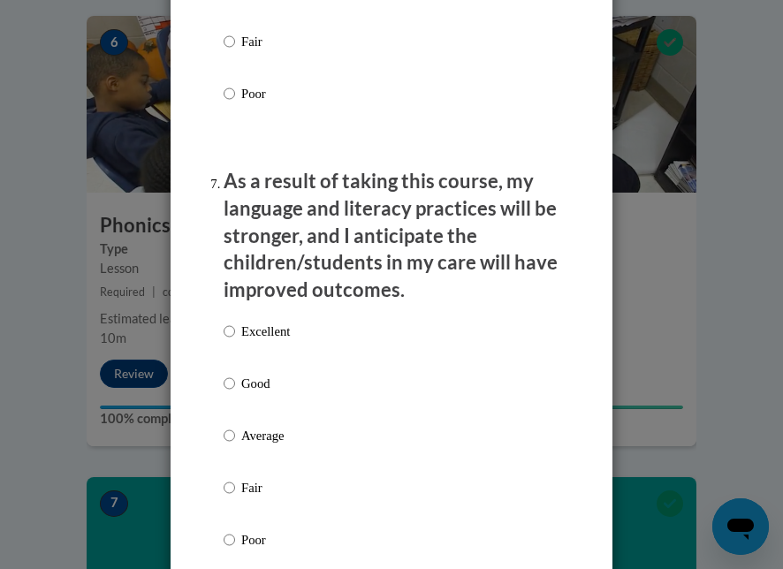
scroll to position [2480, 0]
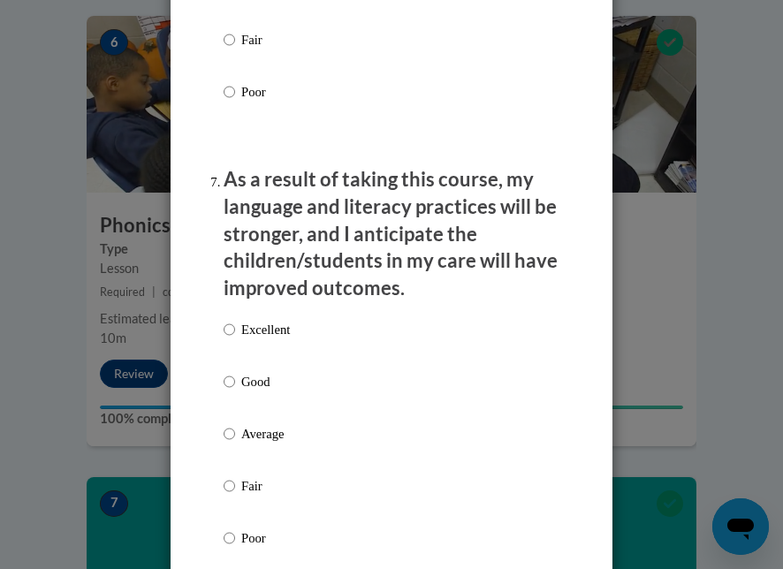
click at [264, 327] on p "Excellent" at bounding box center [265, 329] width 49 height 19
click at [235, 327] on input "Excellent" at bounding box center [229, 329] width 11 height 19
radio input "true"
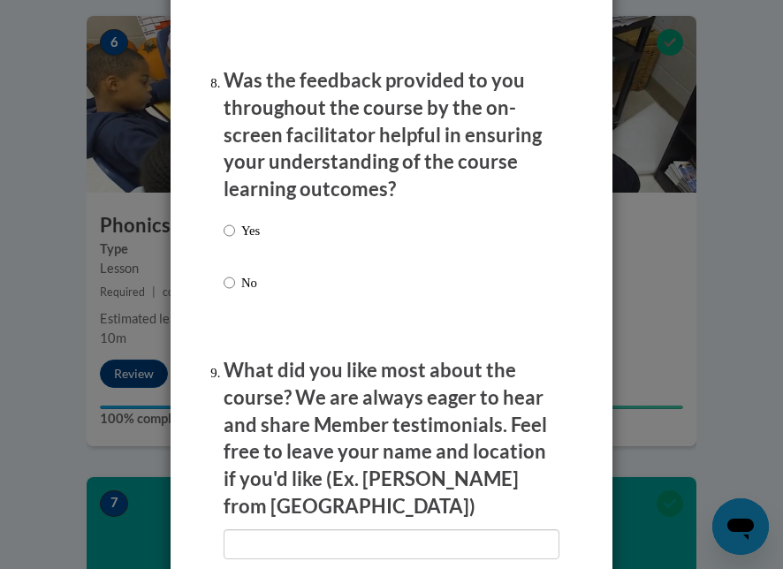
scroll to position [3028, 0]
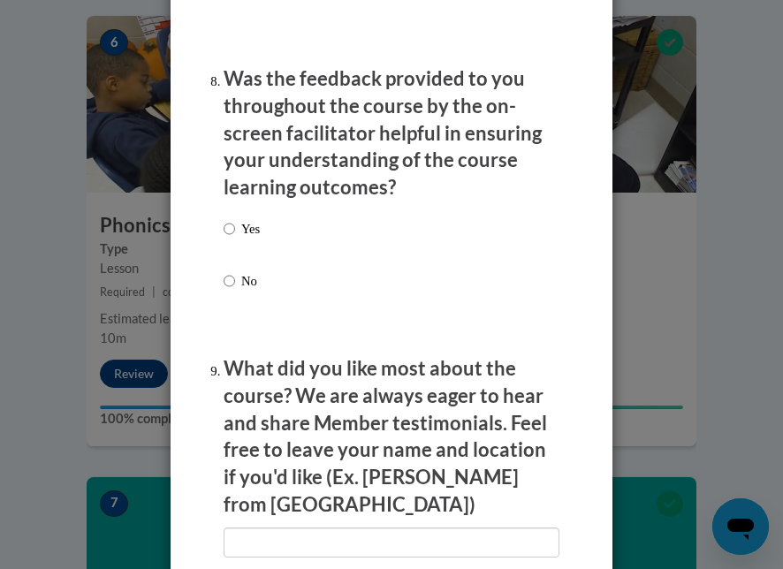
click at [256, 226] on div "Yes No" at bounding box center [392, 276] width 336 height 132
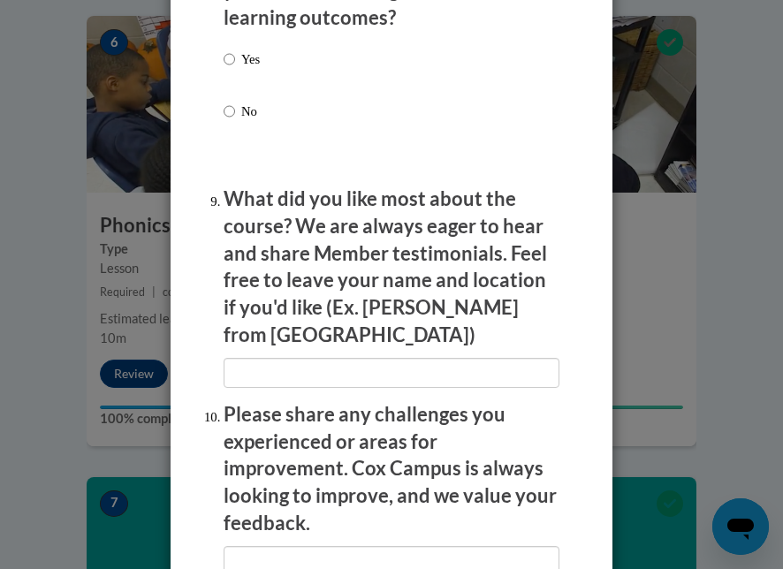
scroll to position [3626, 0]
